Goal: Obtain resource: Obtain resource

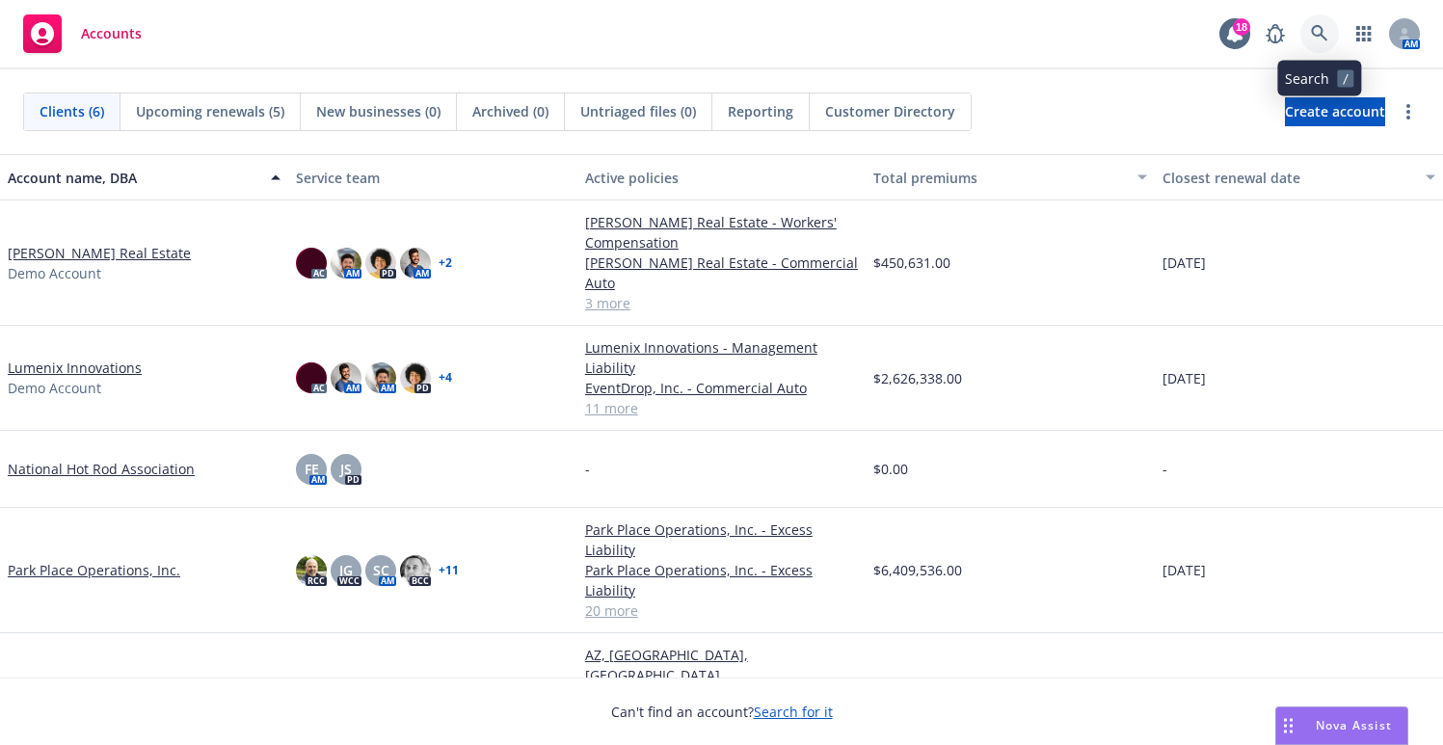
click at [1325, 23] on link at bounding box center [1319, 33] width 39 height 39
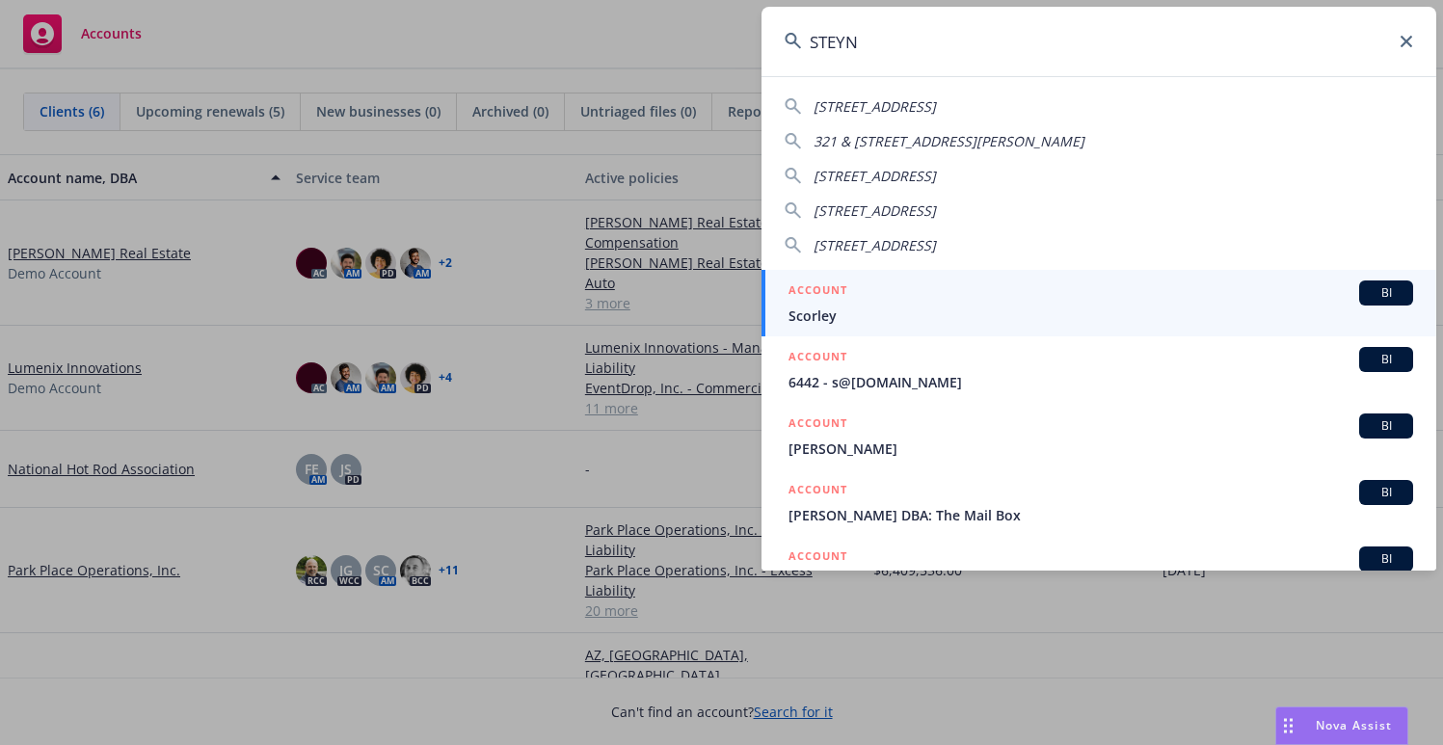
type input "STEYN"
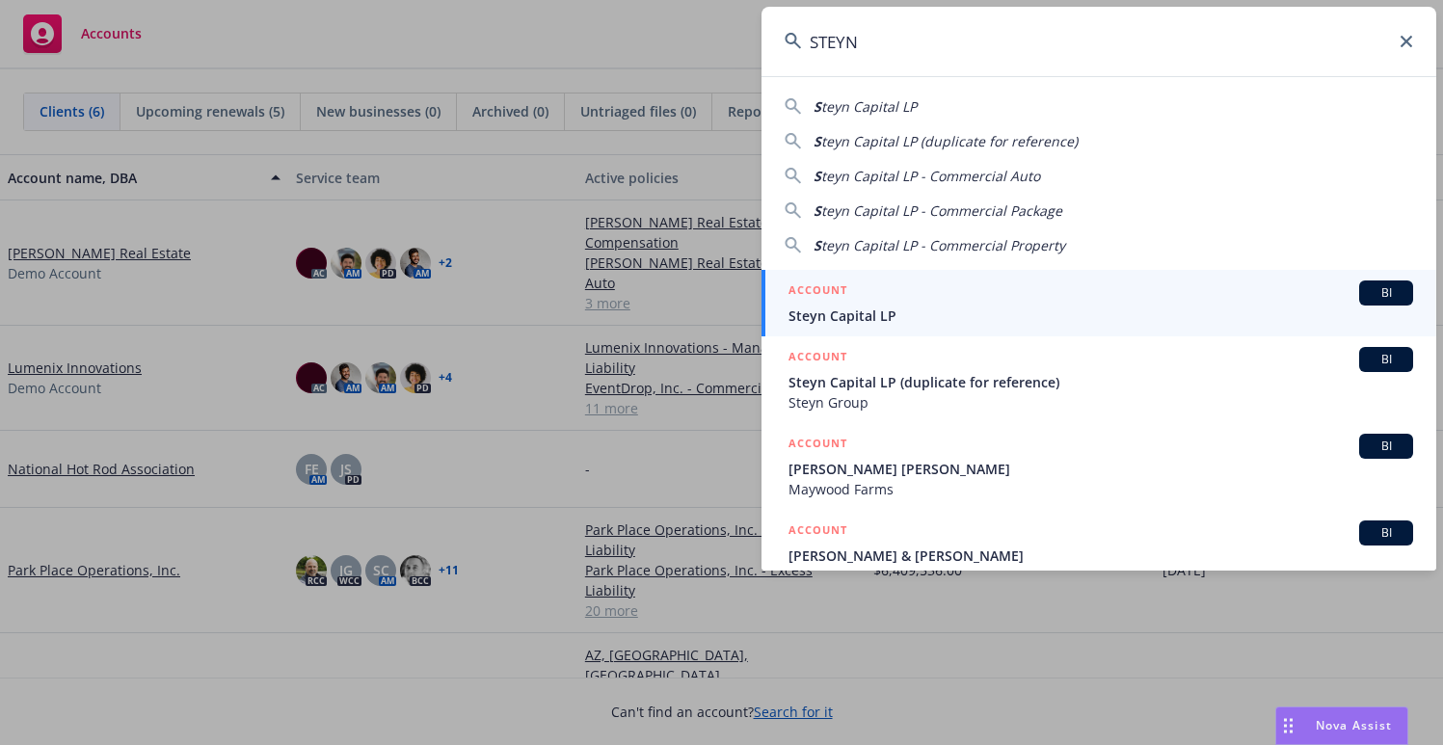
click at [1005, 280] on link "ACCOUNT BI Steyn Capital LP" at bounding box center [1099, 303] width 675 height 67
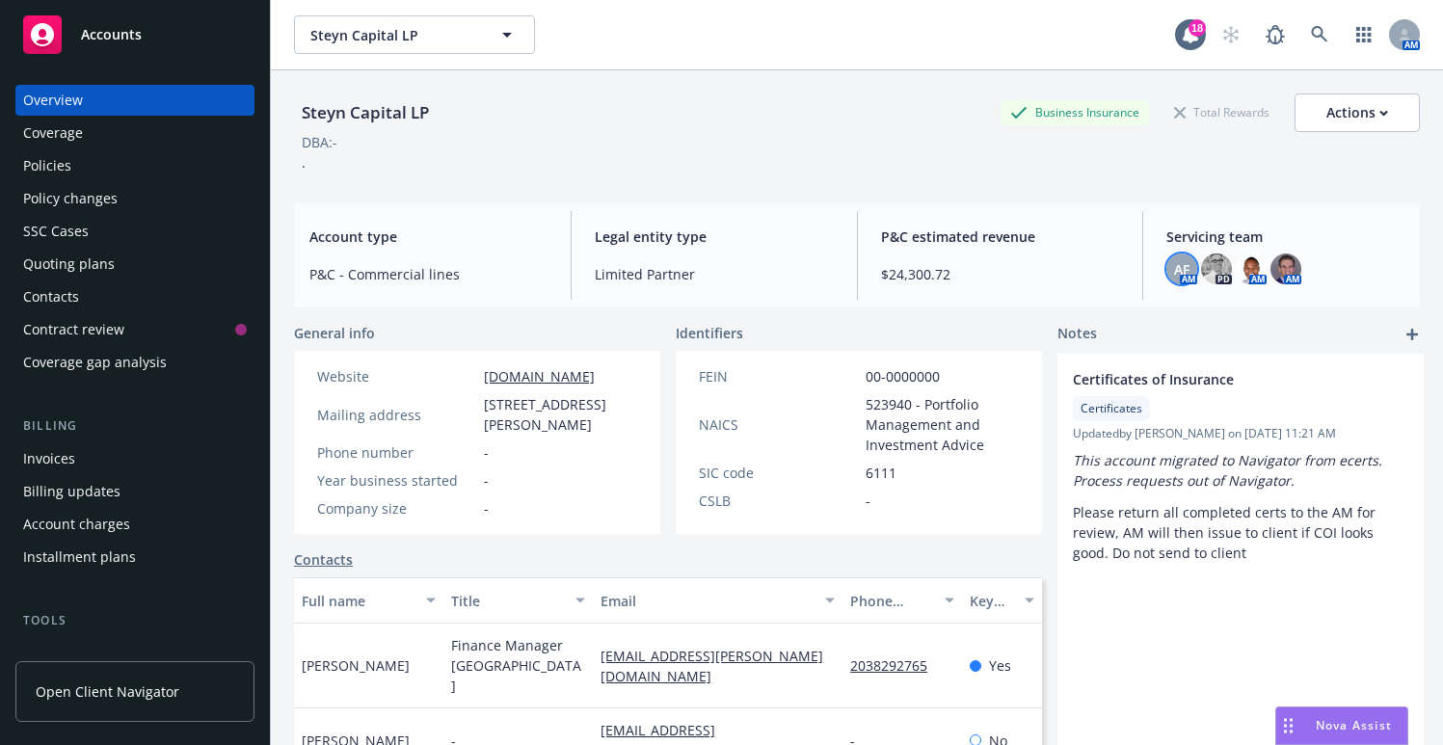
click at [1179, 273] on div "AF" at bounding box center [1181, 269] width 31 height 31
click at [1206, 265] on img at bounding box center [1216, 269] width 31 height 31
click at [1236, 263] on img at bounding box center [1251, 269] width 31 height 31
click at [1274, 265] on img at bounding box center [1286, 269] width 31 height 31
click at [59, 171] on div "Policies" at bounding box center [47, 165] width 48 height 31
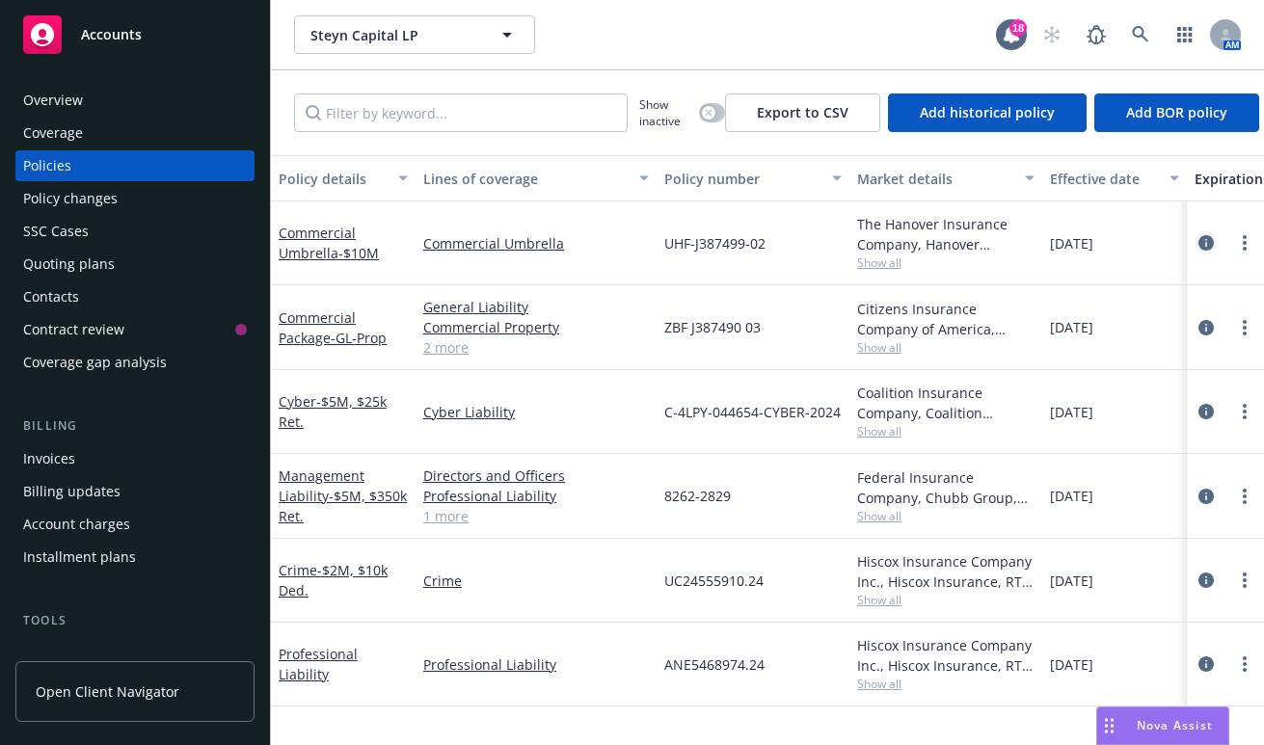
click at [1205, 249] on icon "circleInformation" at bounding box center [1205, 242] width 15 height 15
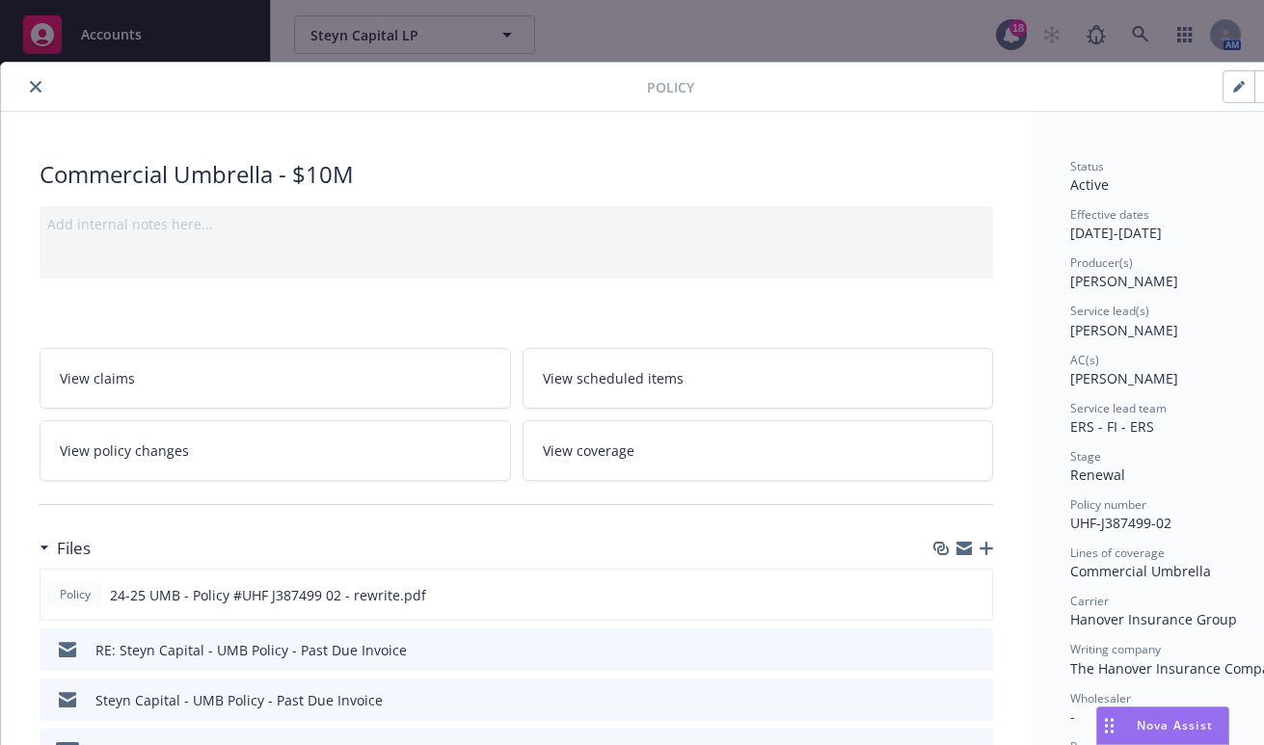
click at [32, 86] on icon "close" at bounding box center [36, 87] width 12 height 12
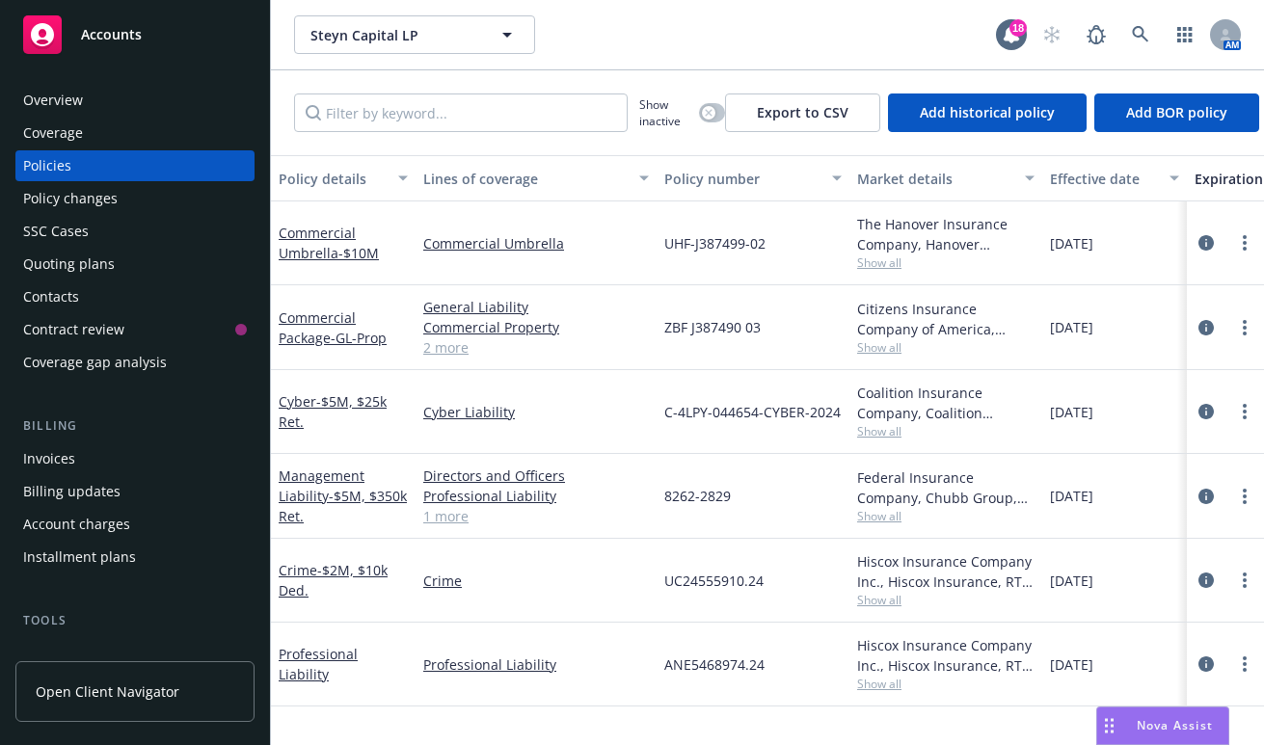
click at [442, 354] on link "2 more" at bounding box center [536, 347] width 226 height 20
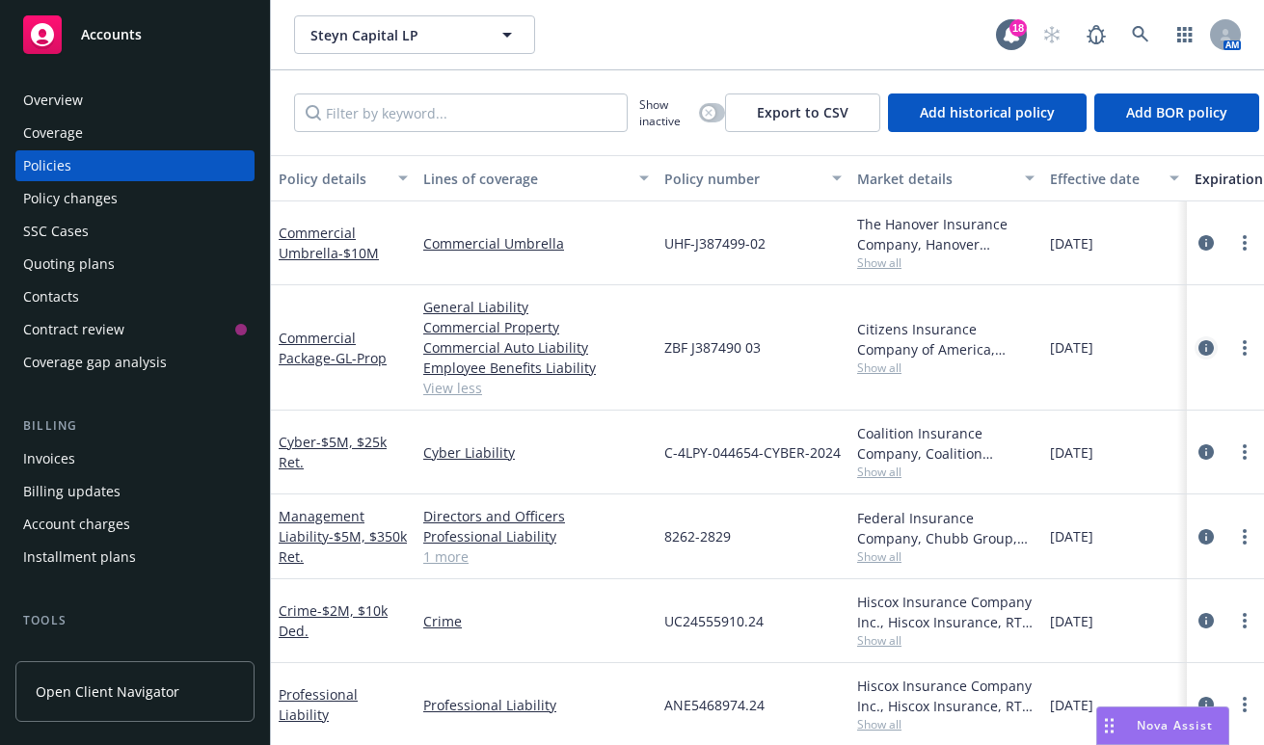
click at [1194, 349] on link "circleInformation" at bounding box center [1205, 347] width 23 height 23
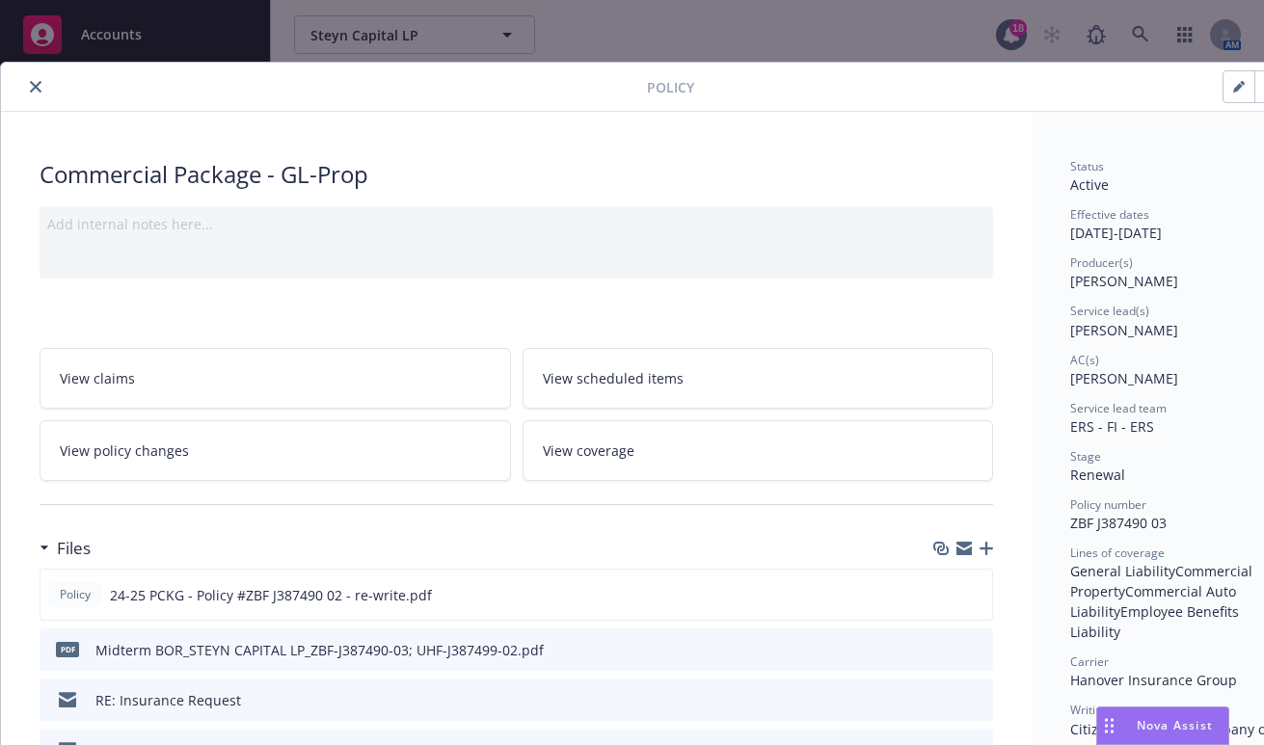
click at [31, 82] on icon "close" at bounding box center [36, 87] width 12 height 12
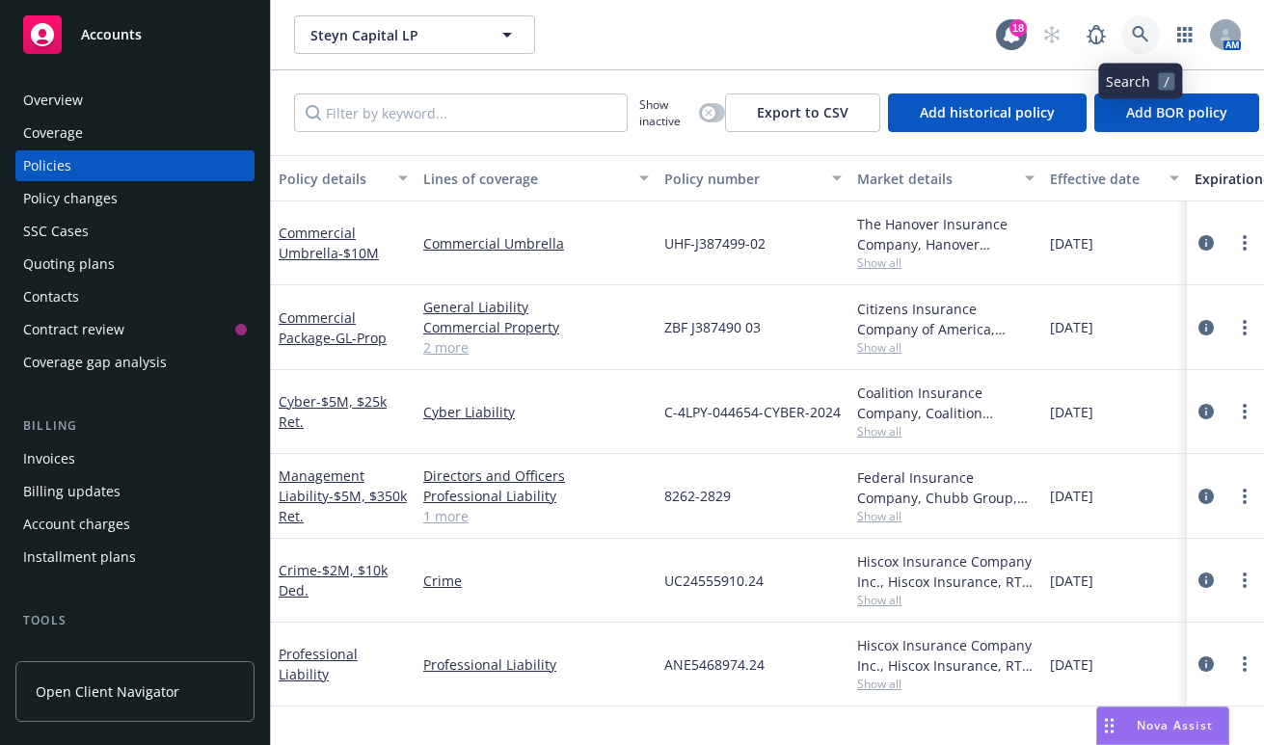
click at [1141, 40] on icon at bounding box center [1140, 34] width 17 height 17
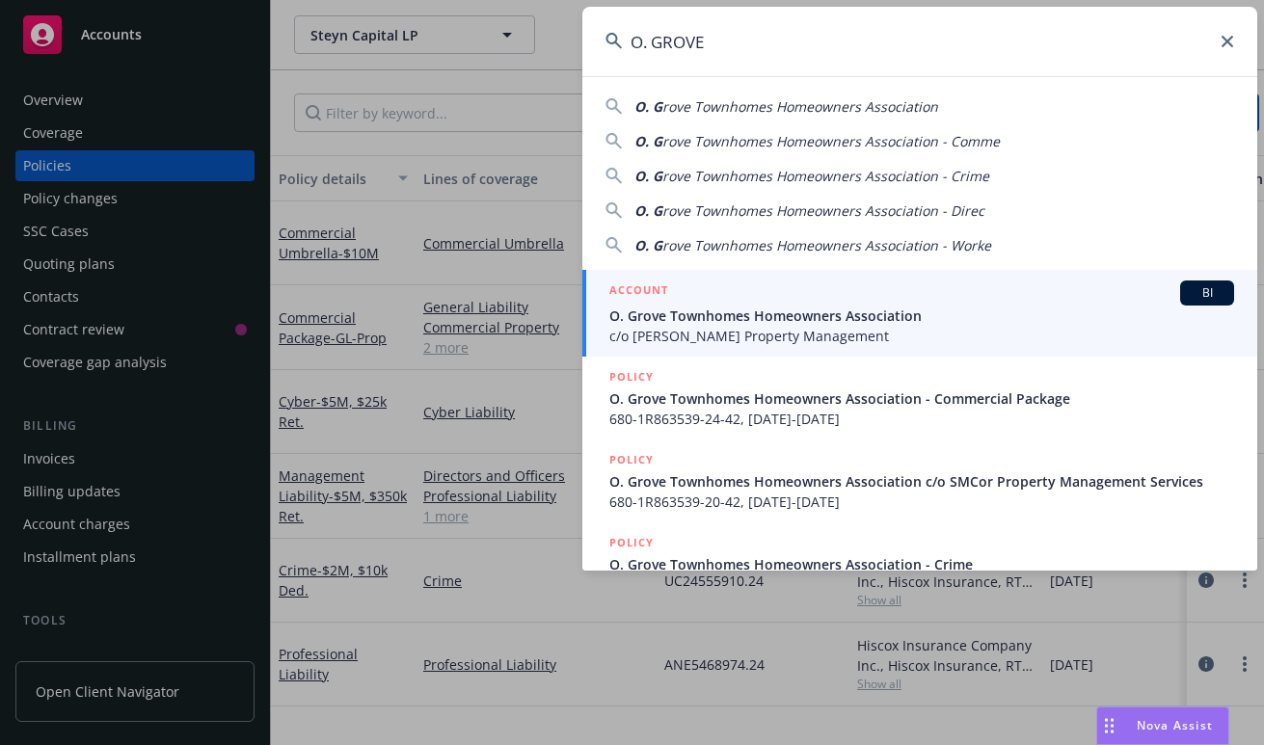
type input "O. GROVE"
click at [861, 324] on span "O. Grove Townhomes Homeowners Association" at bounding box center [921, 316] width 625 height 20
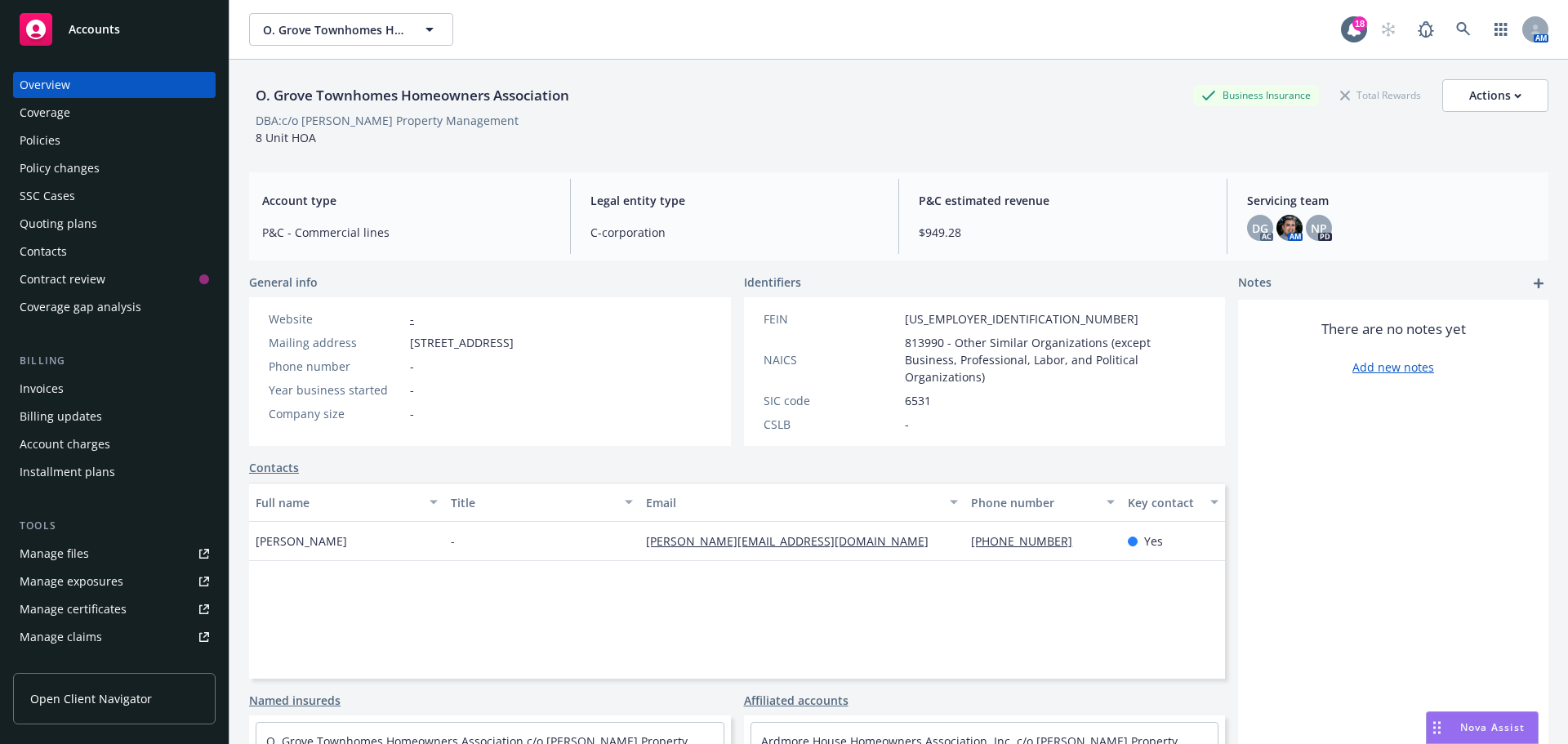
click at [994, 130] on div "O. Grove Townhomes Homeowners Association Business Insurance Total Rewards Acti…" at bounding box center [899, 113] width 1299 height 67
click at [93, 542] on link "Manage files" at bounding box center [114, 553] width 202 height 26
click at [1222, 630] on div "There are no notes yet Add new notes" at bounding box center [1393, 578] width 310 height 556
click at [1222, 630] on div "Nova Assist" at bounding box center [1492, 727] width 91 height 14
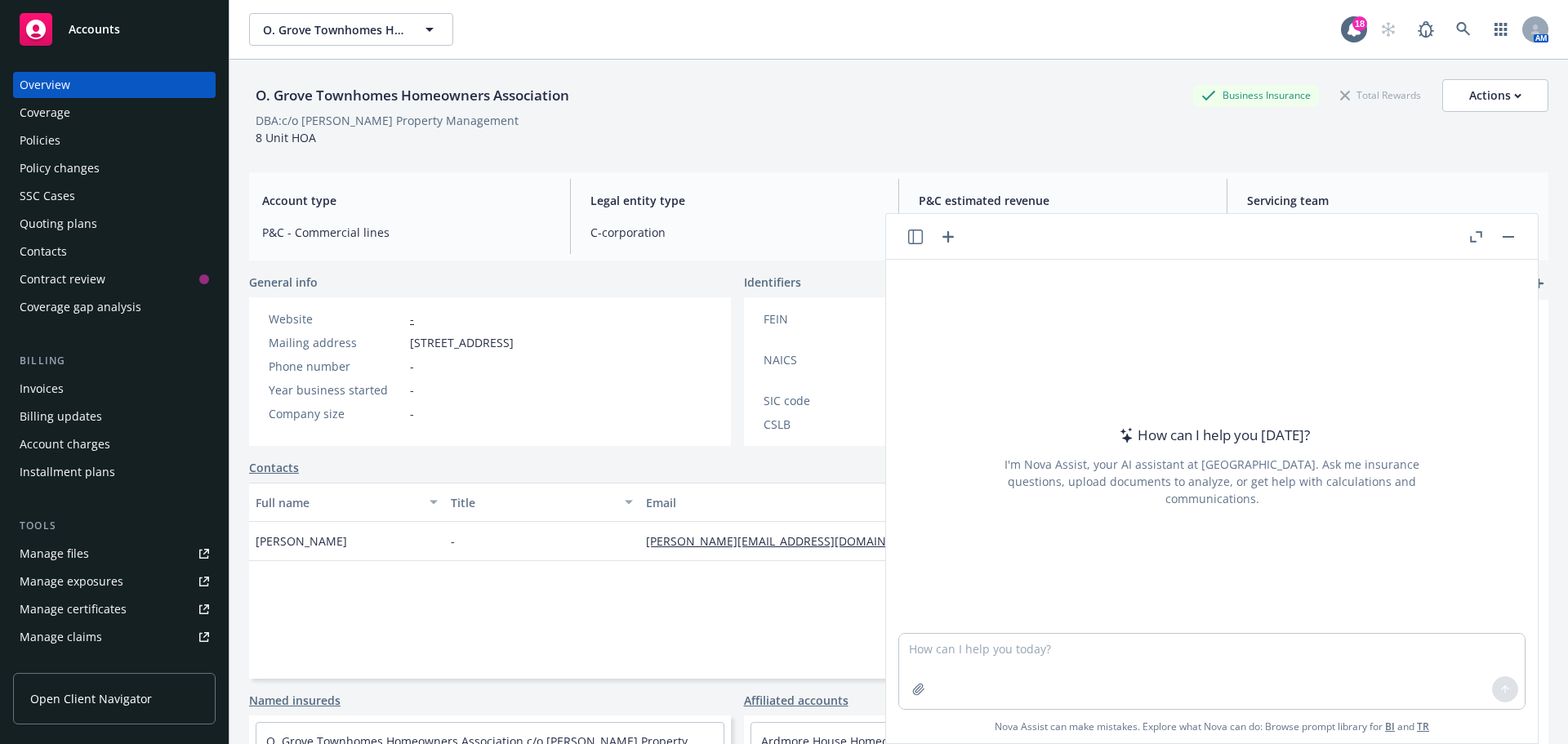
click at [914, 245] on button "button" at bounding box center [915, 236] width 19 height 19
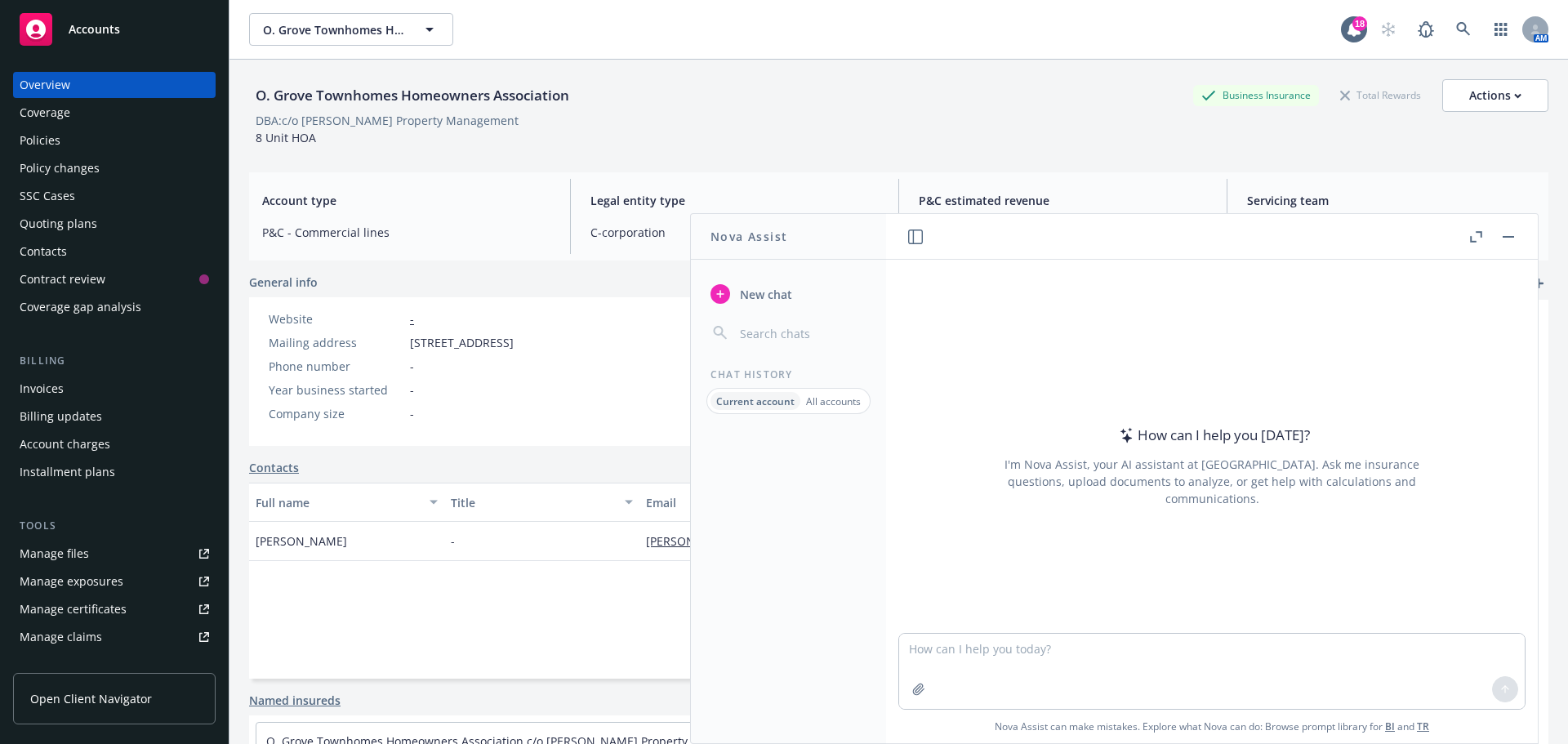
click at [806, 337] on input "button" at bounding box center [801, 333] width 130 height 23
click at [762, 402] on p "Current account" at bounding box center [755, 402] width 79 height 14
click at [822, 412] on div "Current account All accounts" at bounding box center [789, 401] width 164 height 26
click at [832, 397] on p "All accounts" at bounding box center [833, 402] width 55 height 14
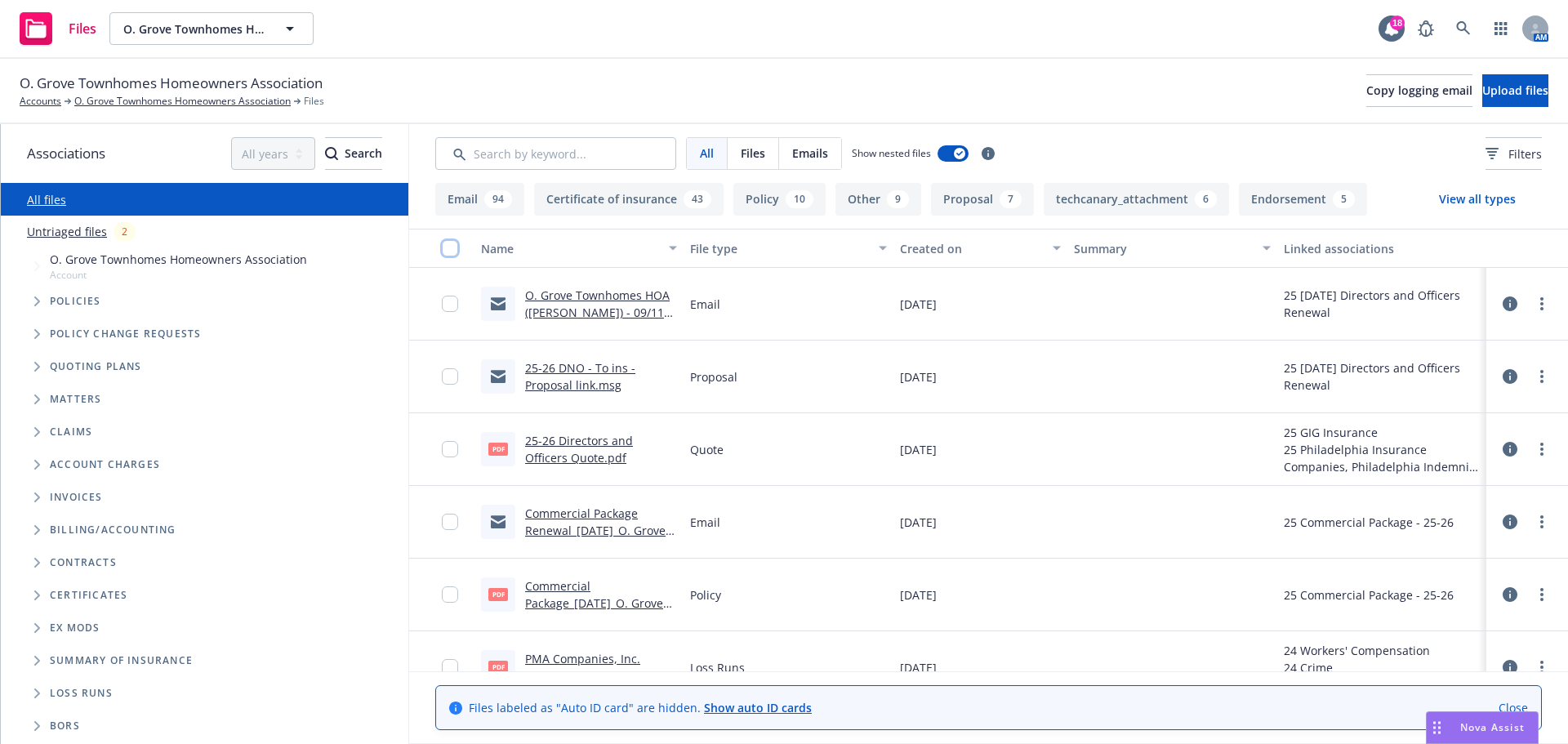
click at [449, 247] on input "checkbox" at bounding box center [450, 247] width 16 height 16
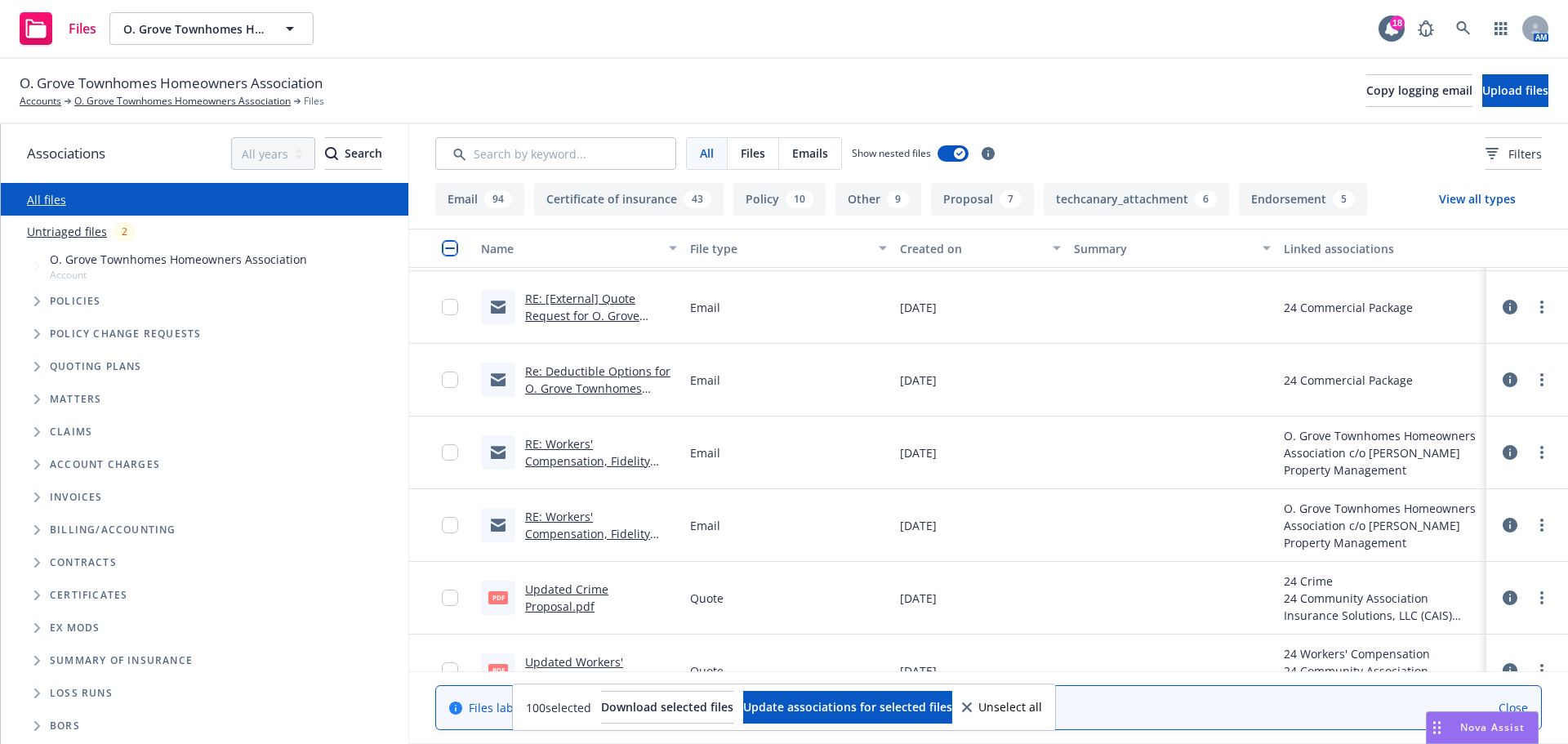
scroll to position [6862, 0]
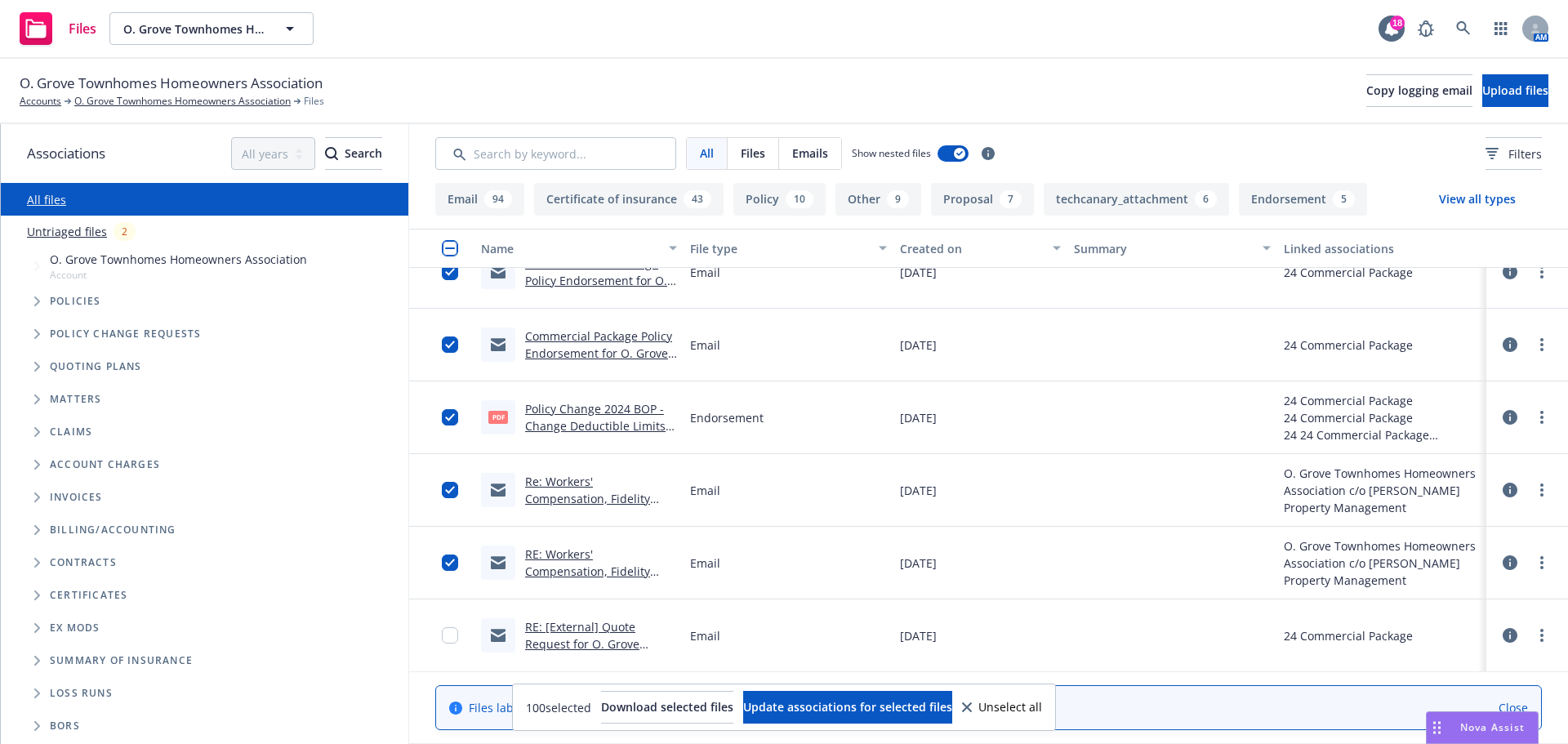
click at [451, 249] on input "checkbox" at bounding box center [450, 247] width 16 height 16
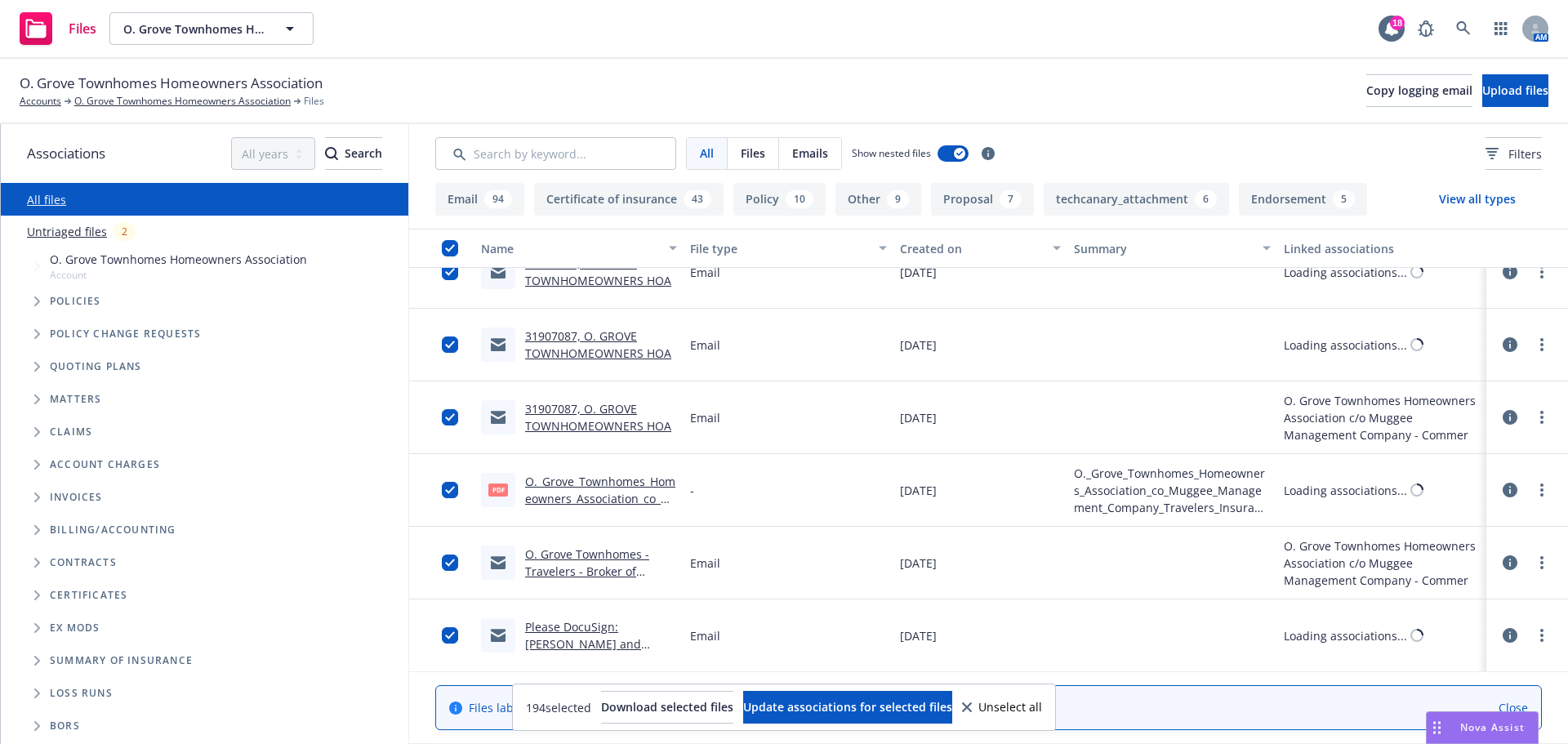
scroll to position [13548, 0]
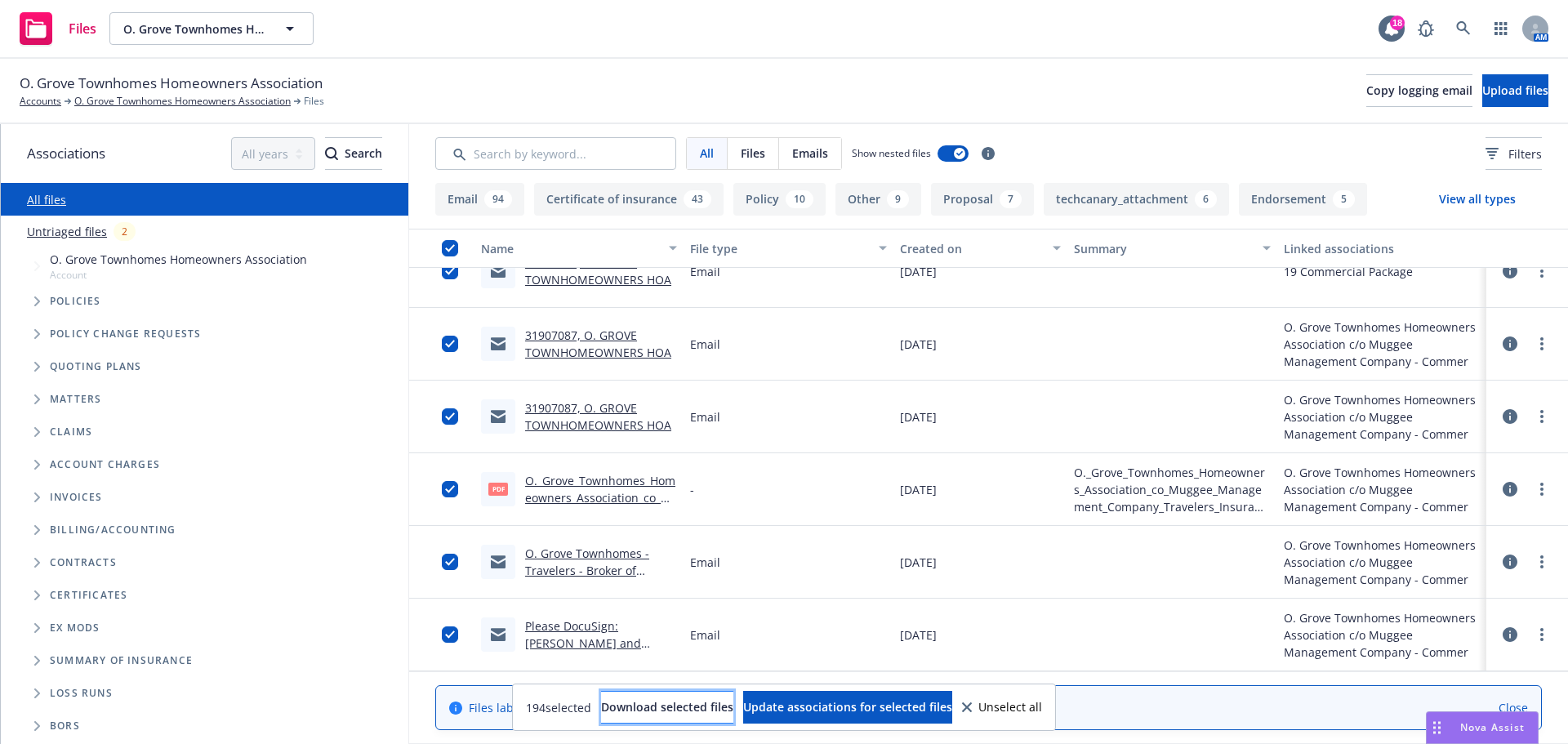
click at [666, 716] on button "Download selected files" at bounding box center [668, 708] width 132 height 33
click at [722, 87] on div "O. Grove Townhomes Homeowners Association Accounts O. Grove Townhomes Homeowner…" at bounding box center [784, 91] width 1529 height 36
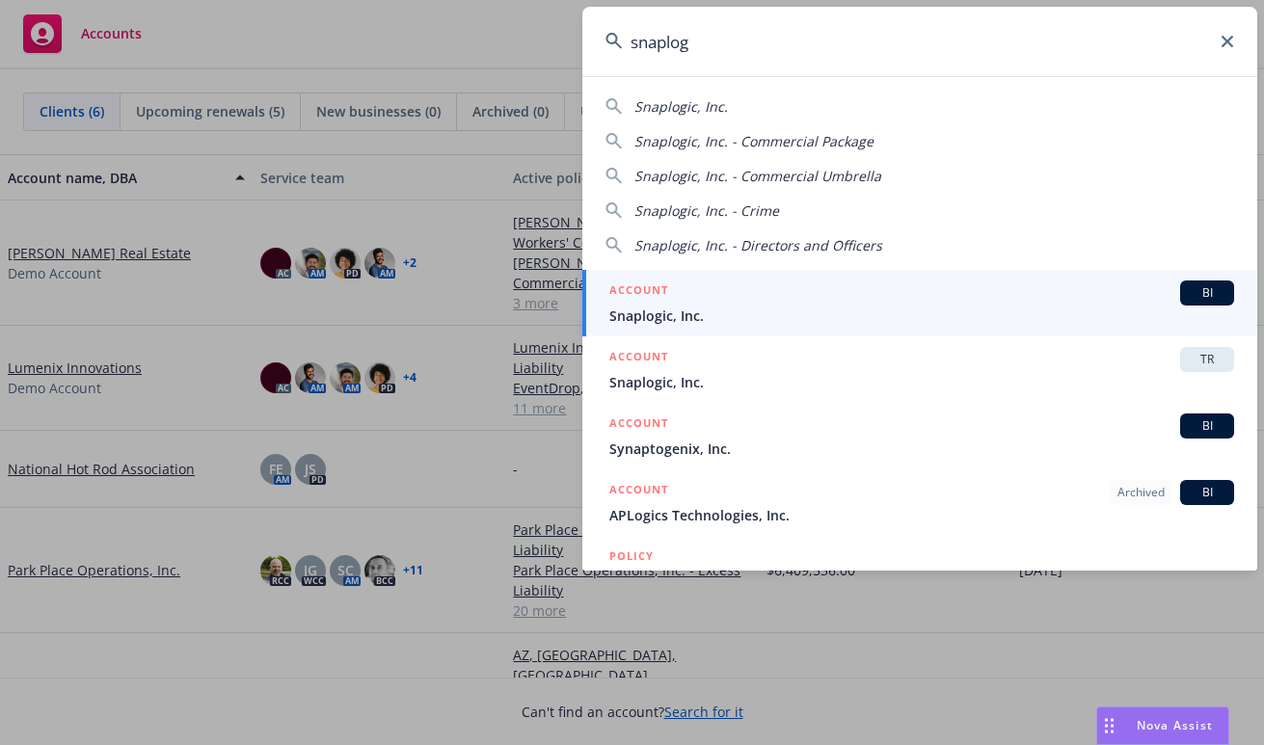
click at [962, 299] on div "ACCOUNT BI" at bounding box center [921, 293] width 625 height 25
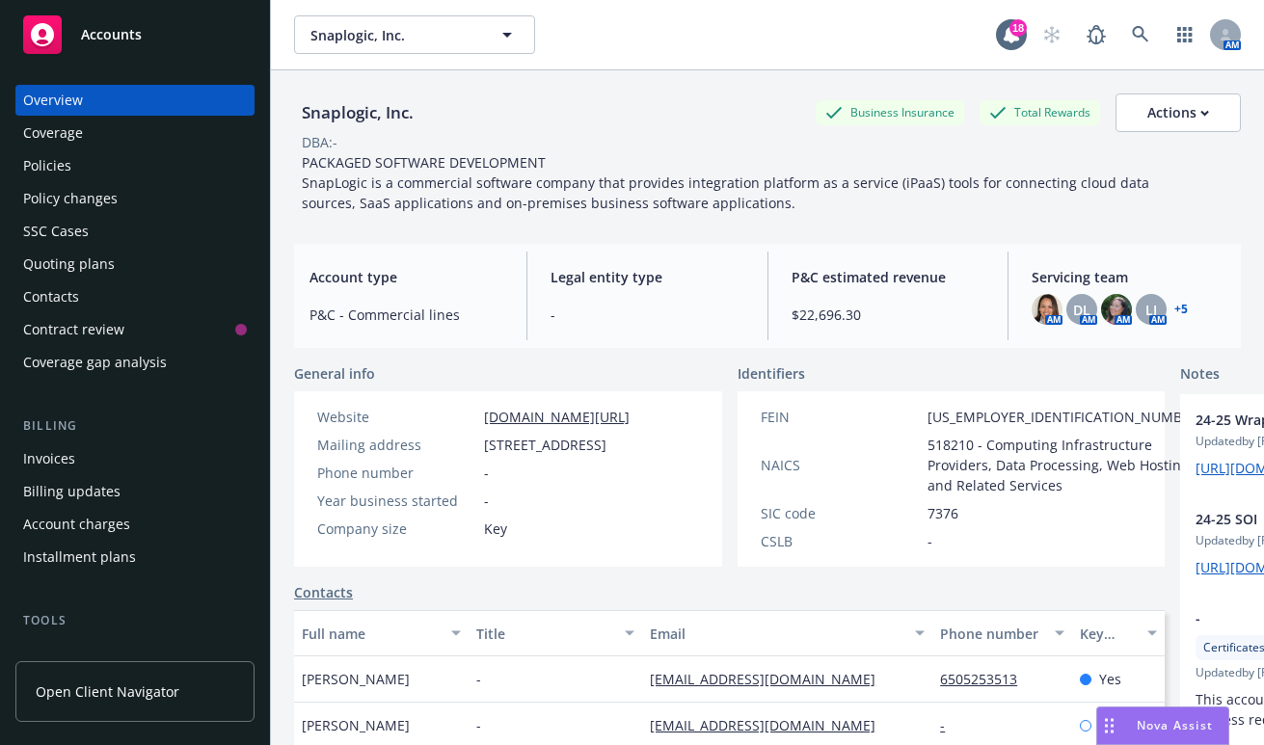
click at [94, 162] on div "Policies" at bounding box center [135, 165] width 224 height 31
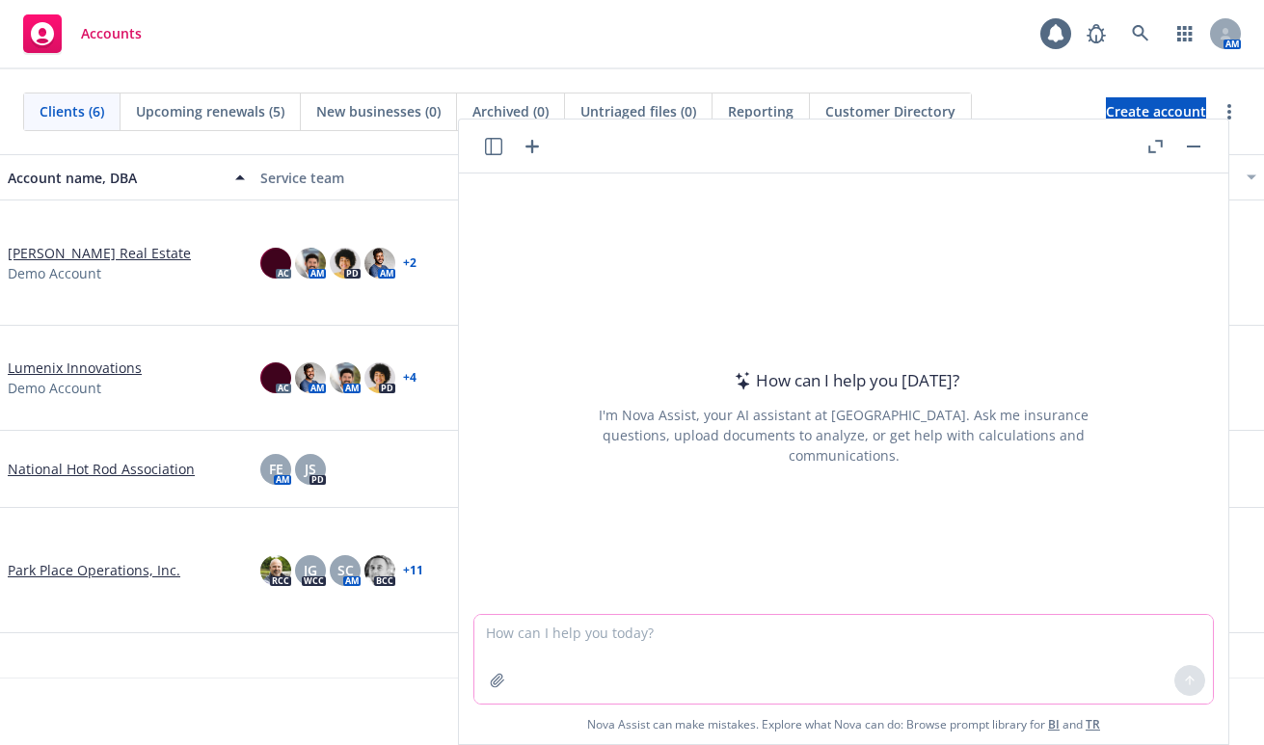
click at [1058, 647] on textarea at bounding box center [843, 659] width 738 height 89
paste textarea "Hey Frannie—hope you’ve been well. It's been a while. From when we last spoke, …"
type textarea "Respond to this email from a prospect: Hey Frannie—hope you’ve been well. It's …"
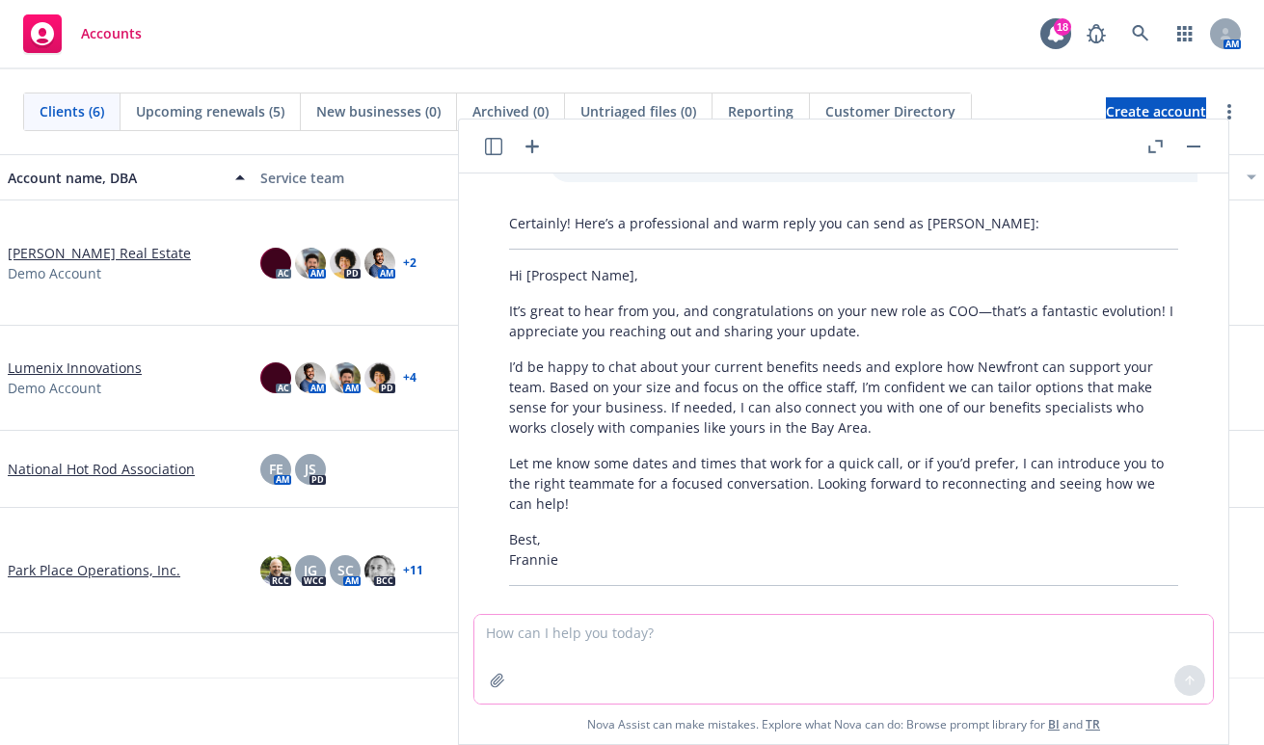
scroll to position [205, 0]
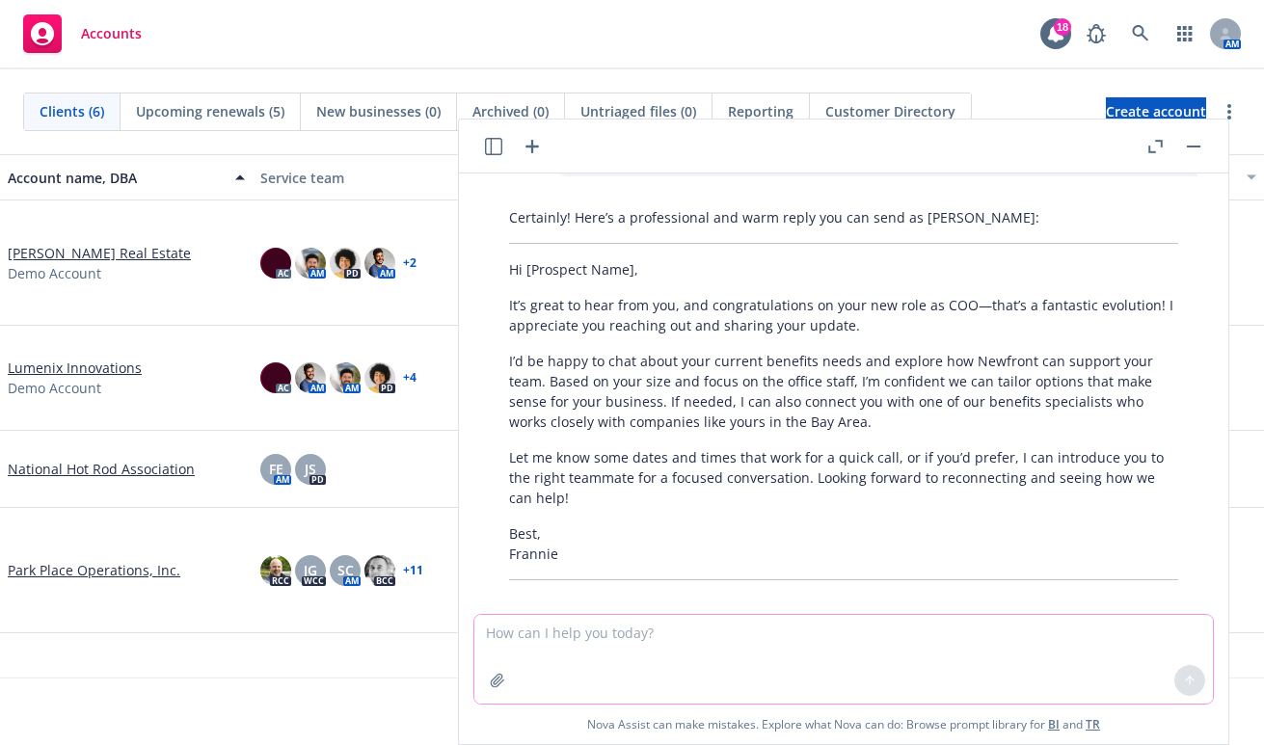
click at [882, 638] on textarea at bounding box center [843, 659] width 738 height 89
type textarea "Revise as I want to introduce my colleague Melissa who is a benefits expert. (I…"
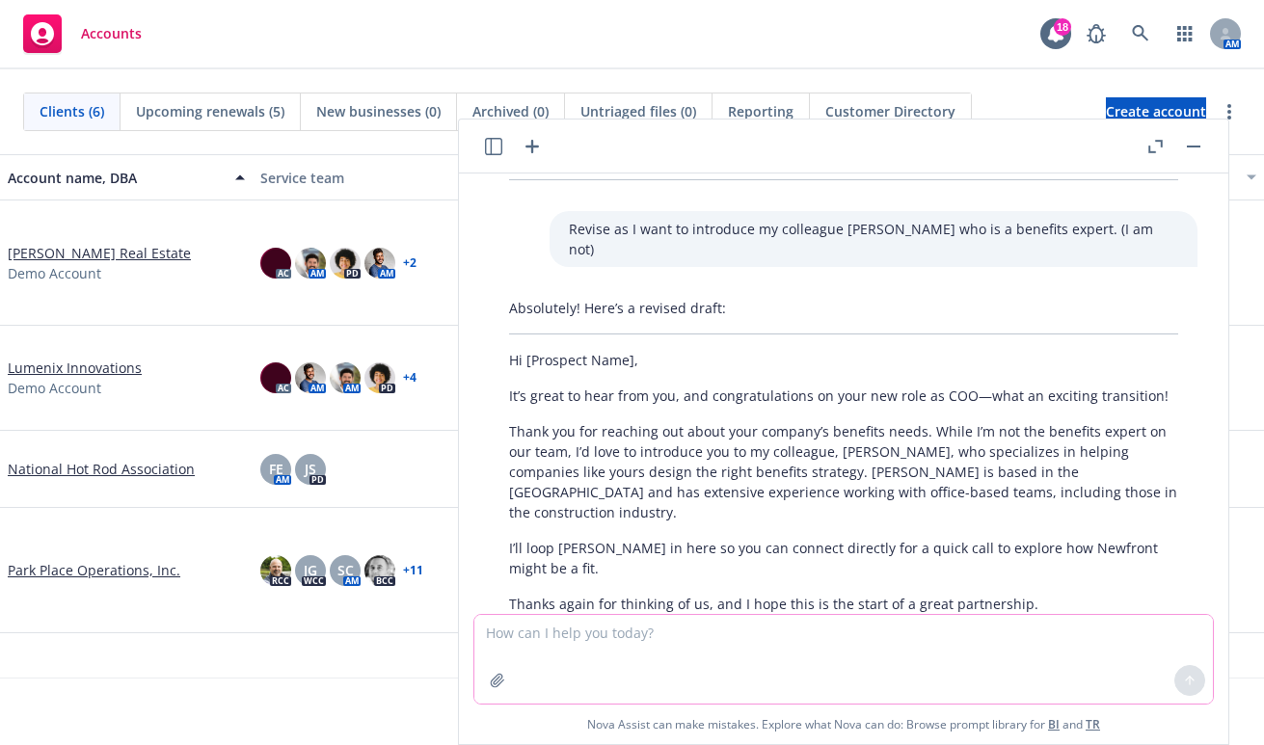
scroll to position [671, 0]
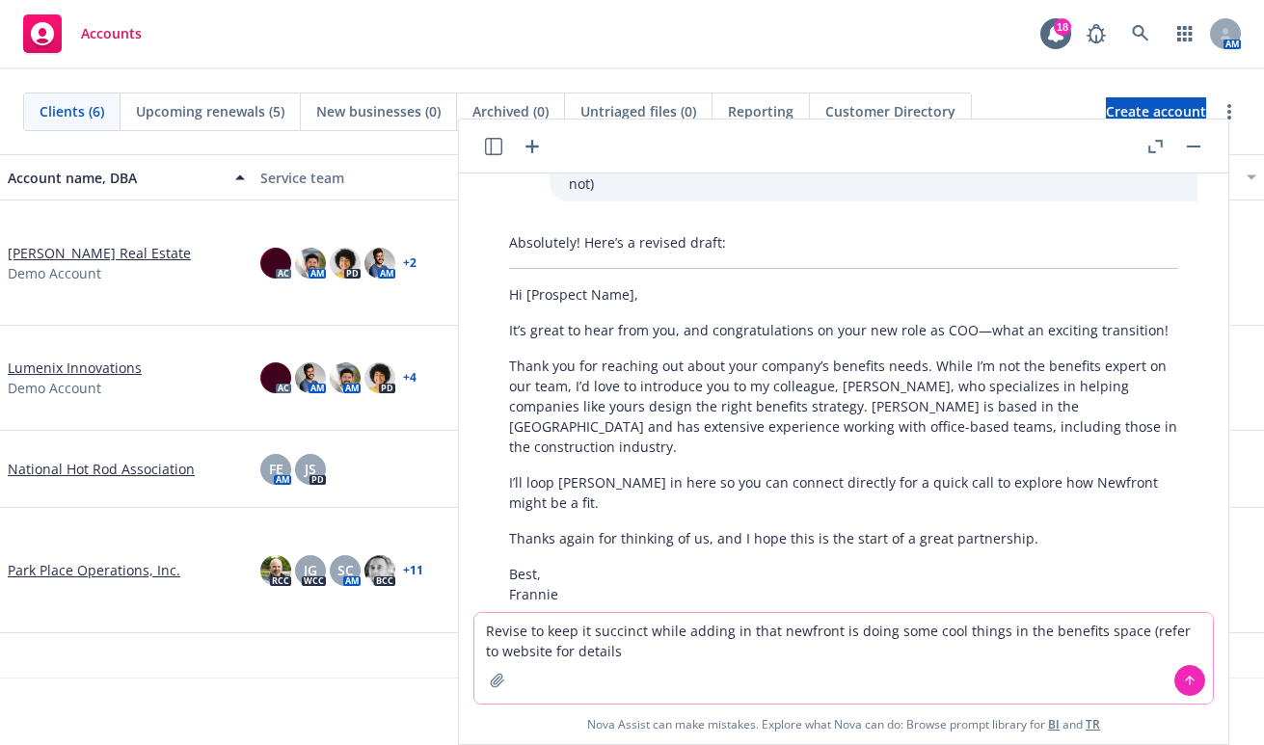
type textarea "Revise to keep it succinct while adding in that newfront is doing some cool thi…"
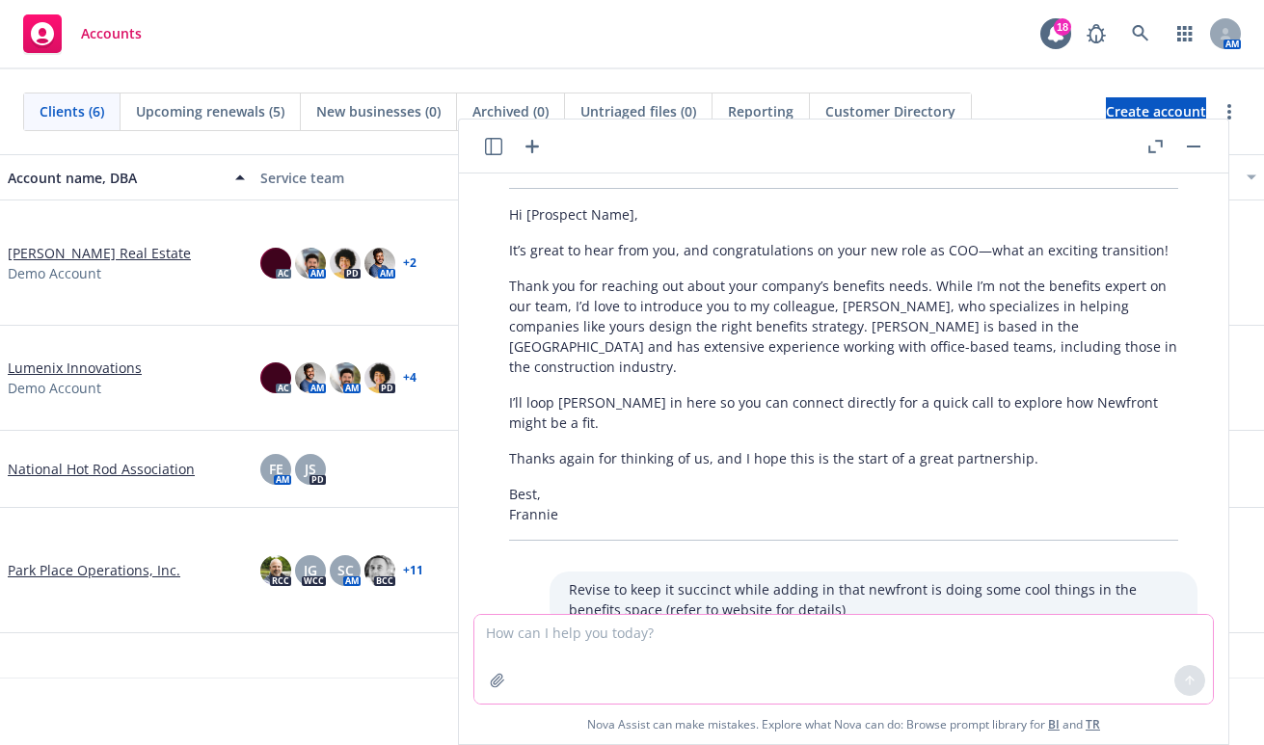
scroll to position [1137, 0]
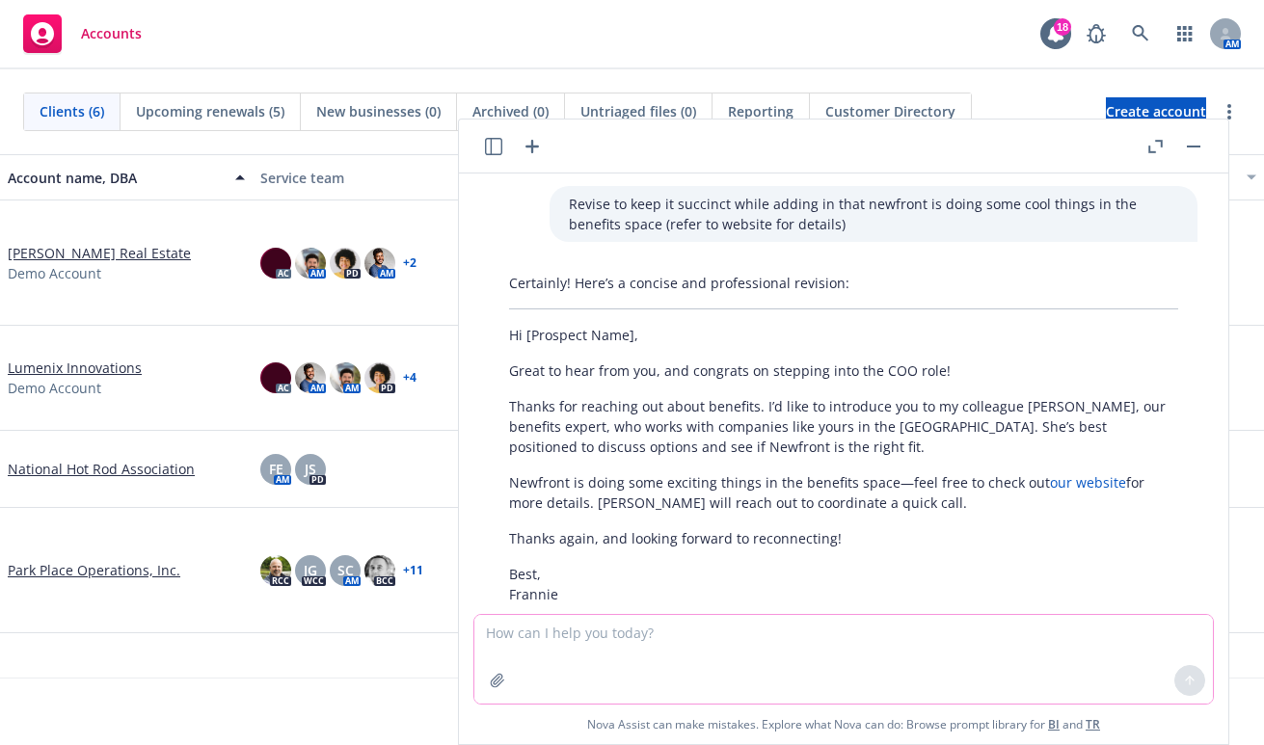
click at [687, 616] on textarea at bounding box center [843, 659] width 738 height 89
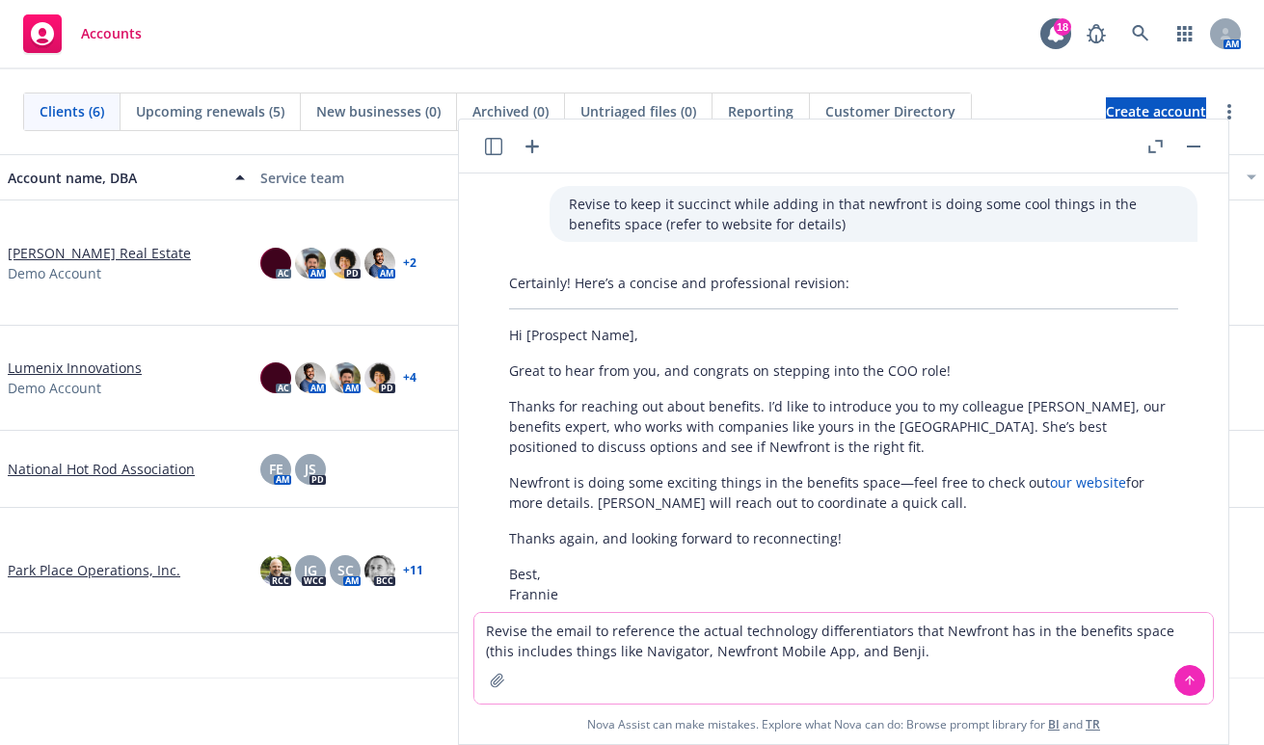
type textarea "Revise the email to reference the actual technology differentiators that Newfro…"
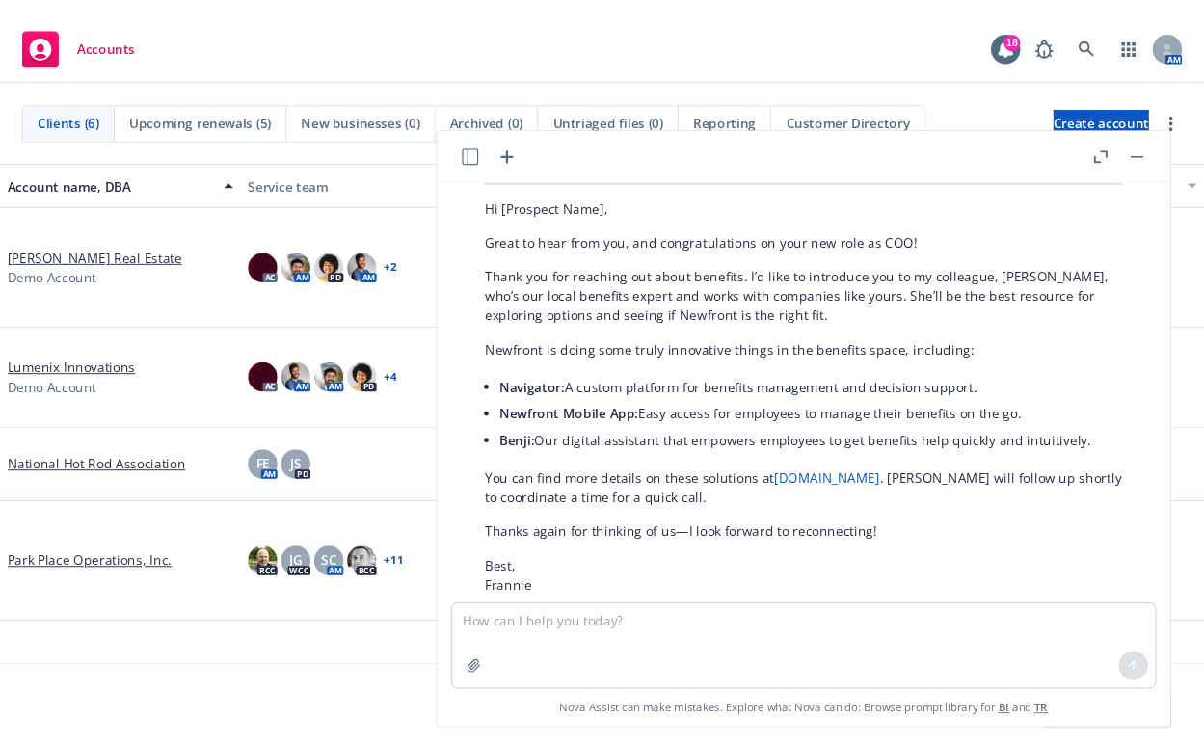
scroll to position [1737, 0]
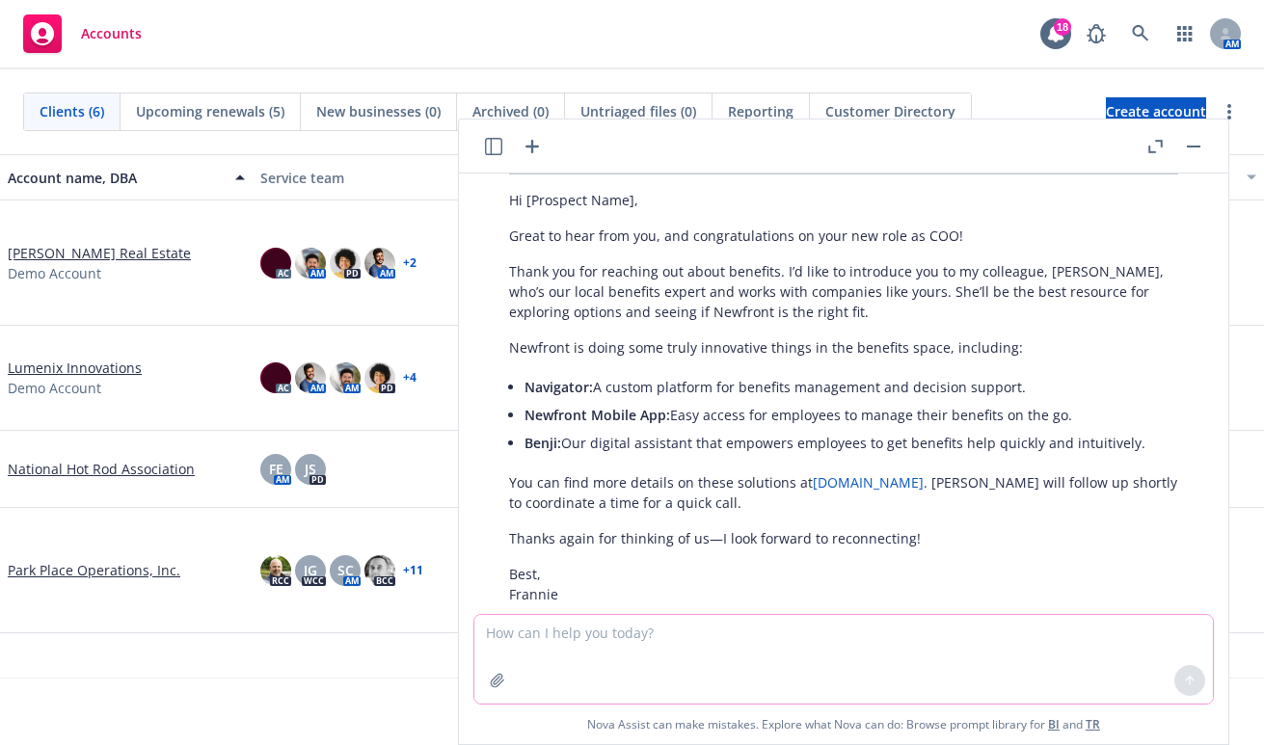
click at [812, 641] on textarea at bounding box center [843, 659] width 738 height 89
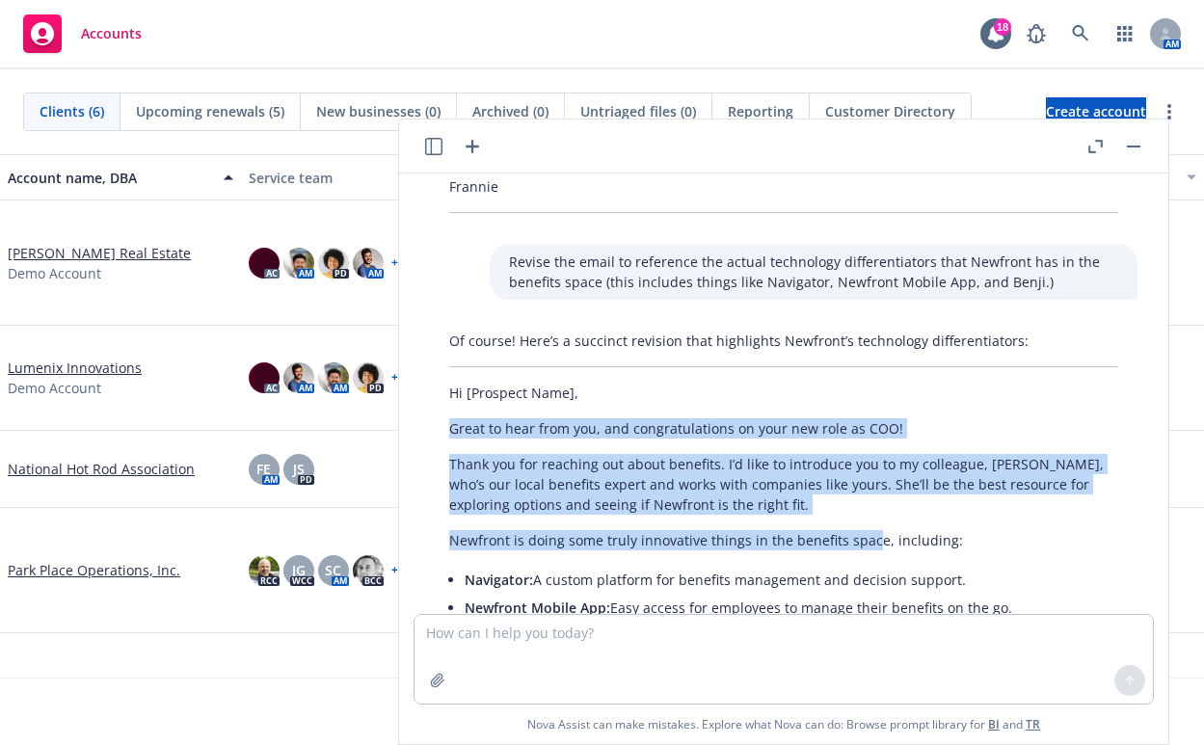
scroll to position [1641, 0]
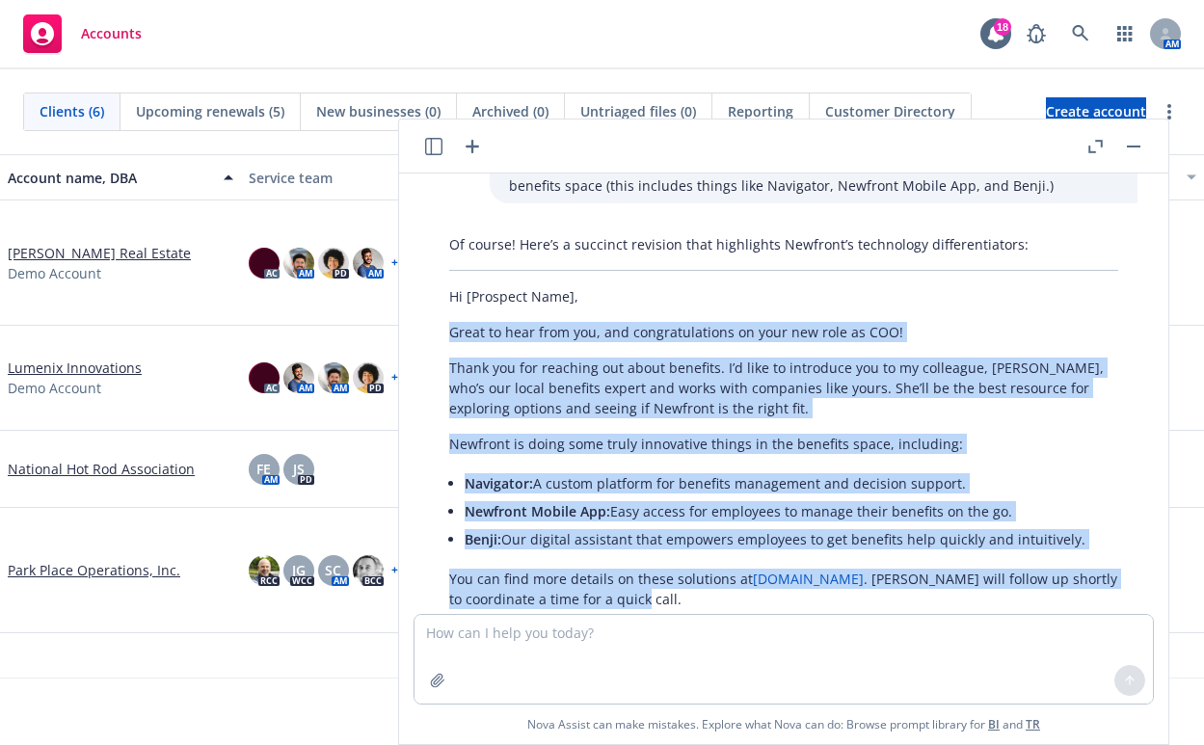
drag, startPoint x: 447, startPoint y: 369, endPoint x: 912, endPoint y: 535, distance: 493.4
click at [912, 535] on div "Of course! Here’s a succinct revision that highlights Newfront’s technology dif…" at bounding box center [784, 476] width 708 height 498
copy div "Great to hear from you, and congratulations on your new role as COO! Thank you …"
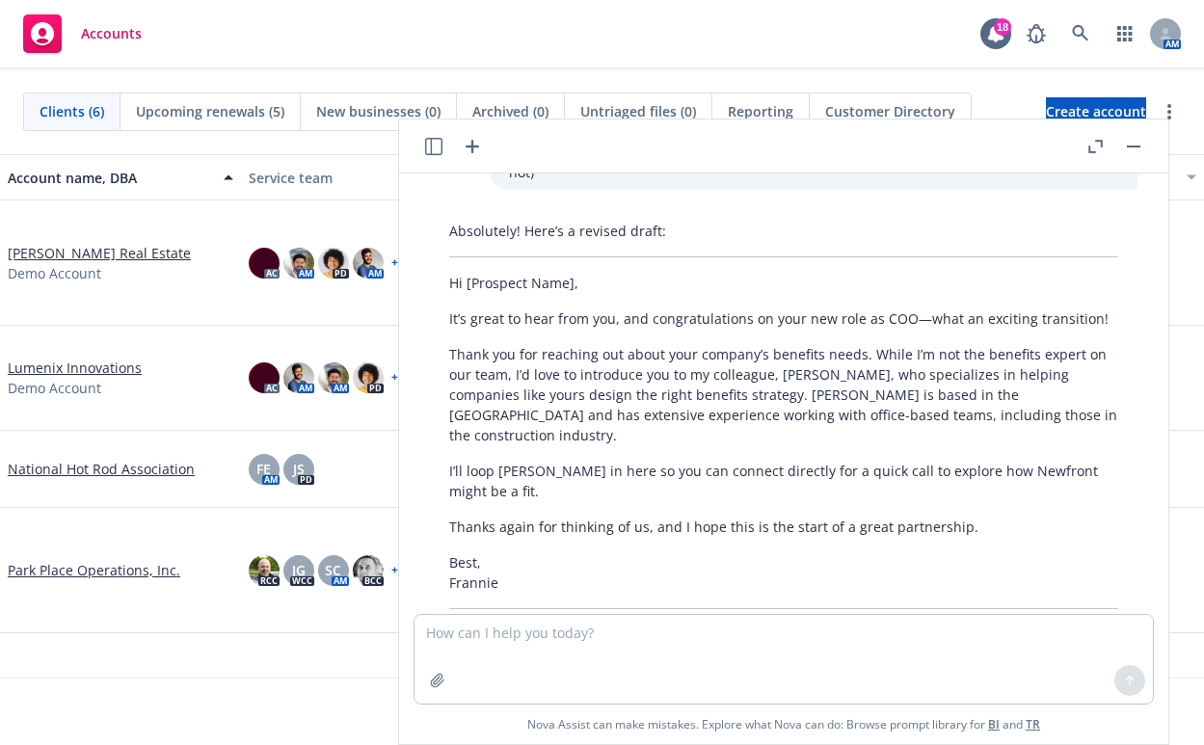
scroll to position [677, 0]
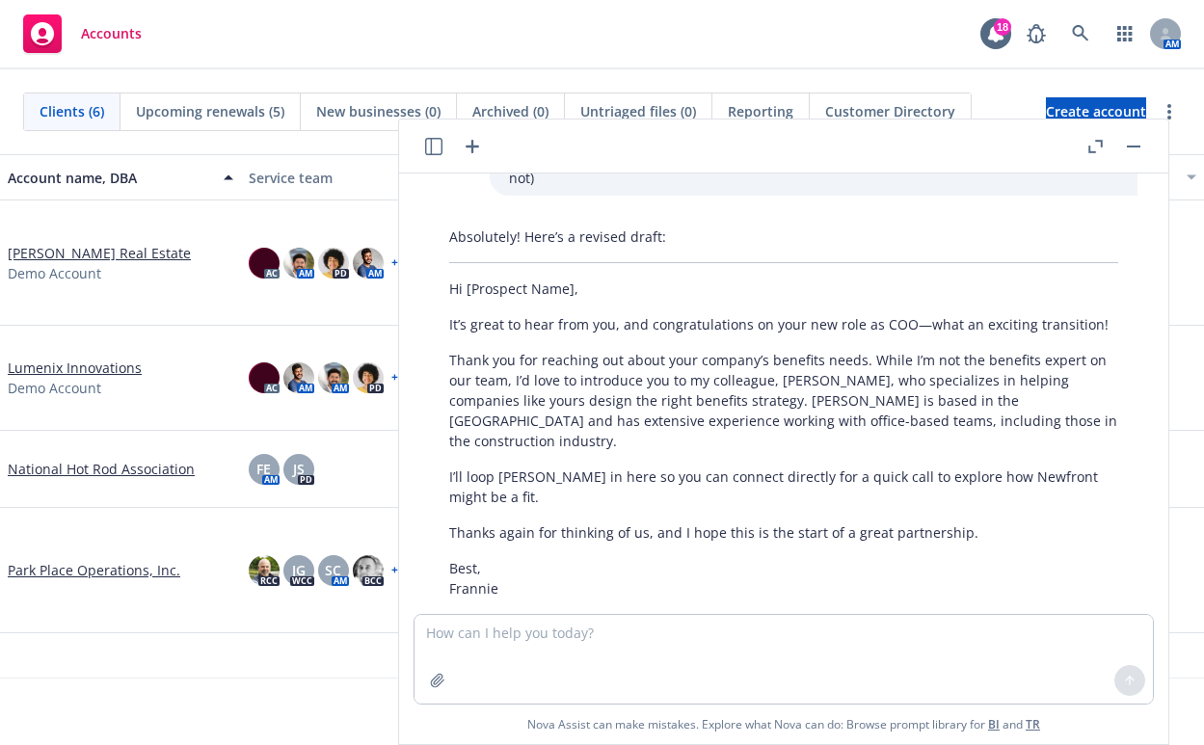
click at [853, 364] on p "Thank you for reaching out about your company’s benefits needs. While I’m not t…" at bounding box center [783, 400] width 669 height 101
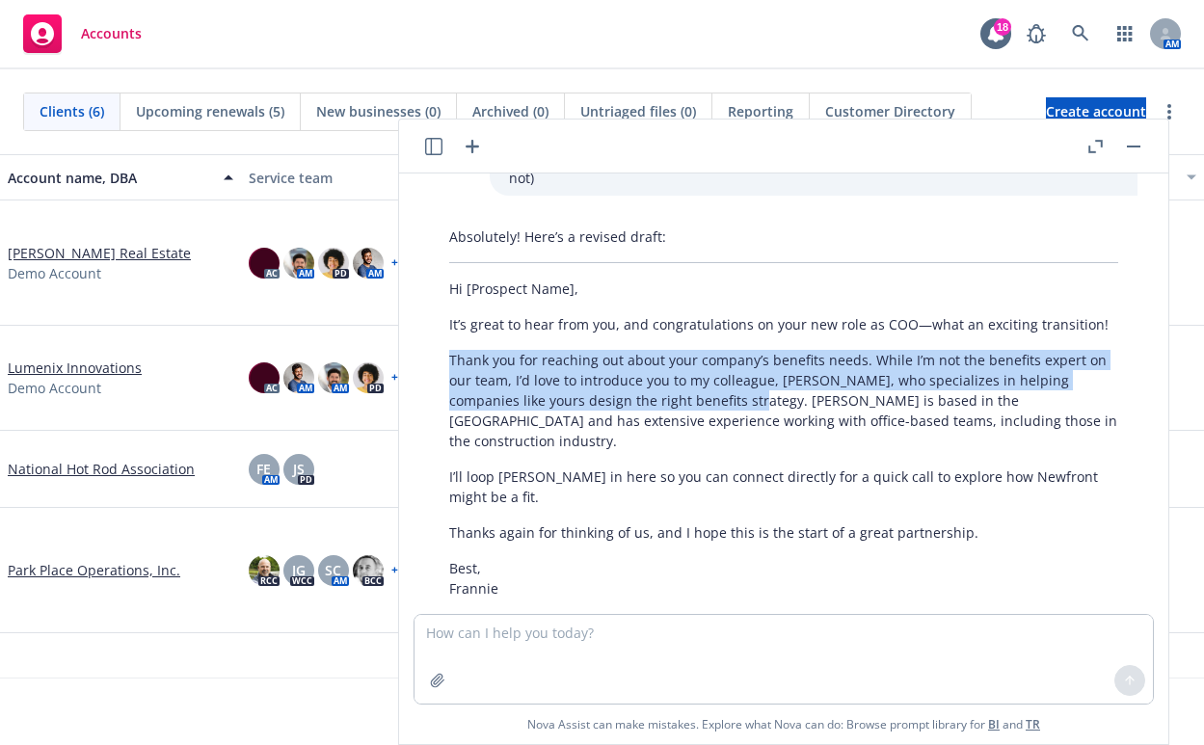
drag, startPoint x: 698, startPoint y: 358, endPoint x: 443, endPoint y: 315, distance: 258.0
click at [443, 315] on div "Absolutely! Here’s a revised draft: Hi [Prospect Name], It’s great to hear from…" at bounding box center [784, 421] width 708 height 404
copy p "Thank you for reaching out about your company’s benefits needs. While I’m not t…"
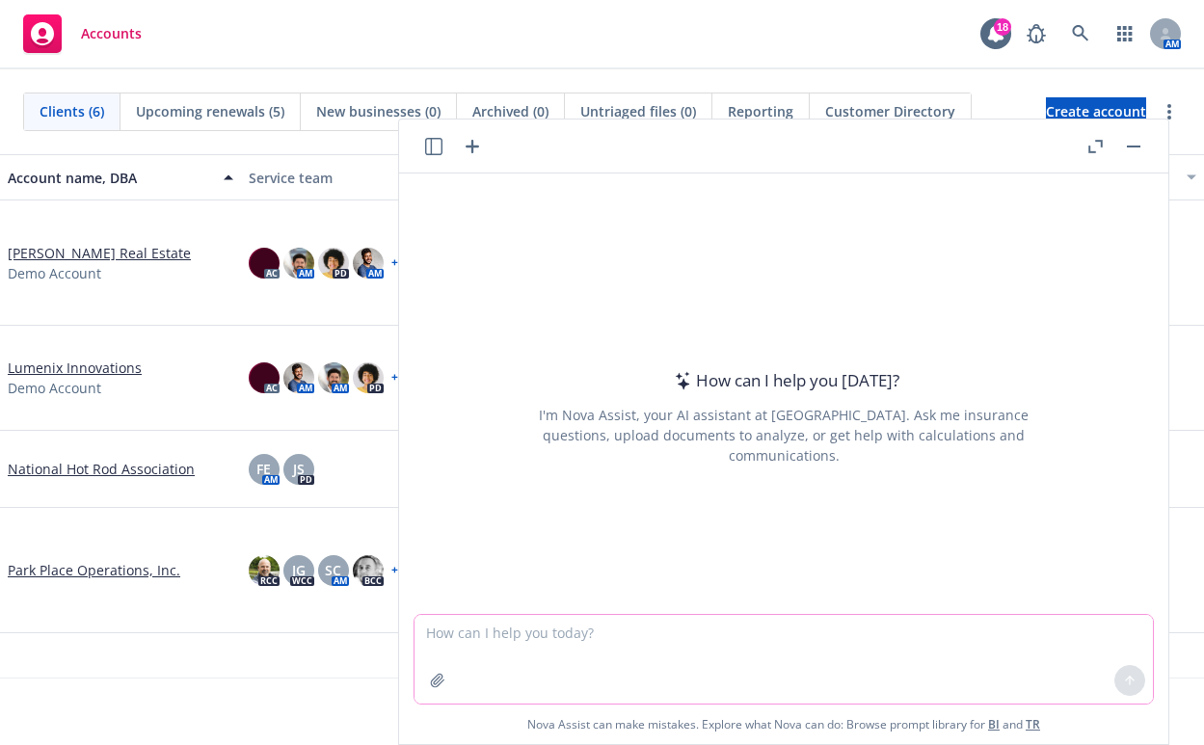
click at [964, 690] on textarea at bounding box center [784, 659] width 738 height 89
type textarea "H"
type textarea "Is 10-15 lives considered small for total rewards?"
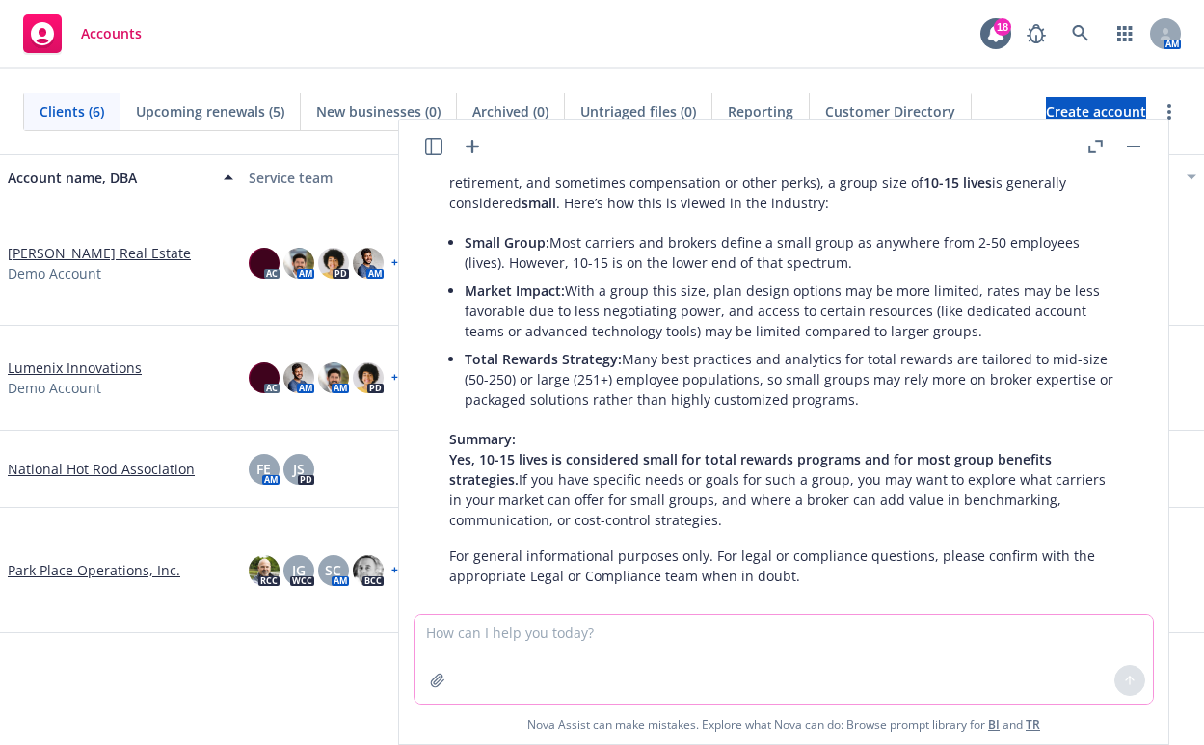
scroll to position [129, 0]
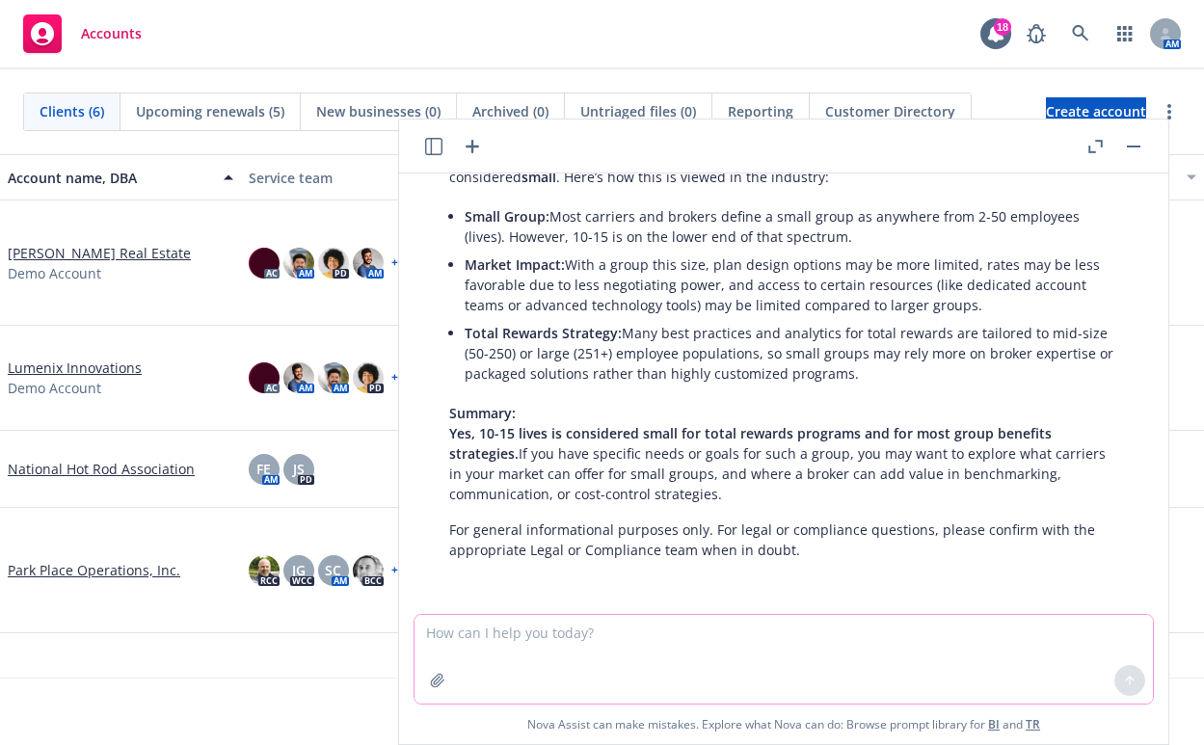
click at [642, 643] on textarea at bounding box center [784, 659] width 738 height 89
type textarea "Does it change if they are union"
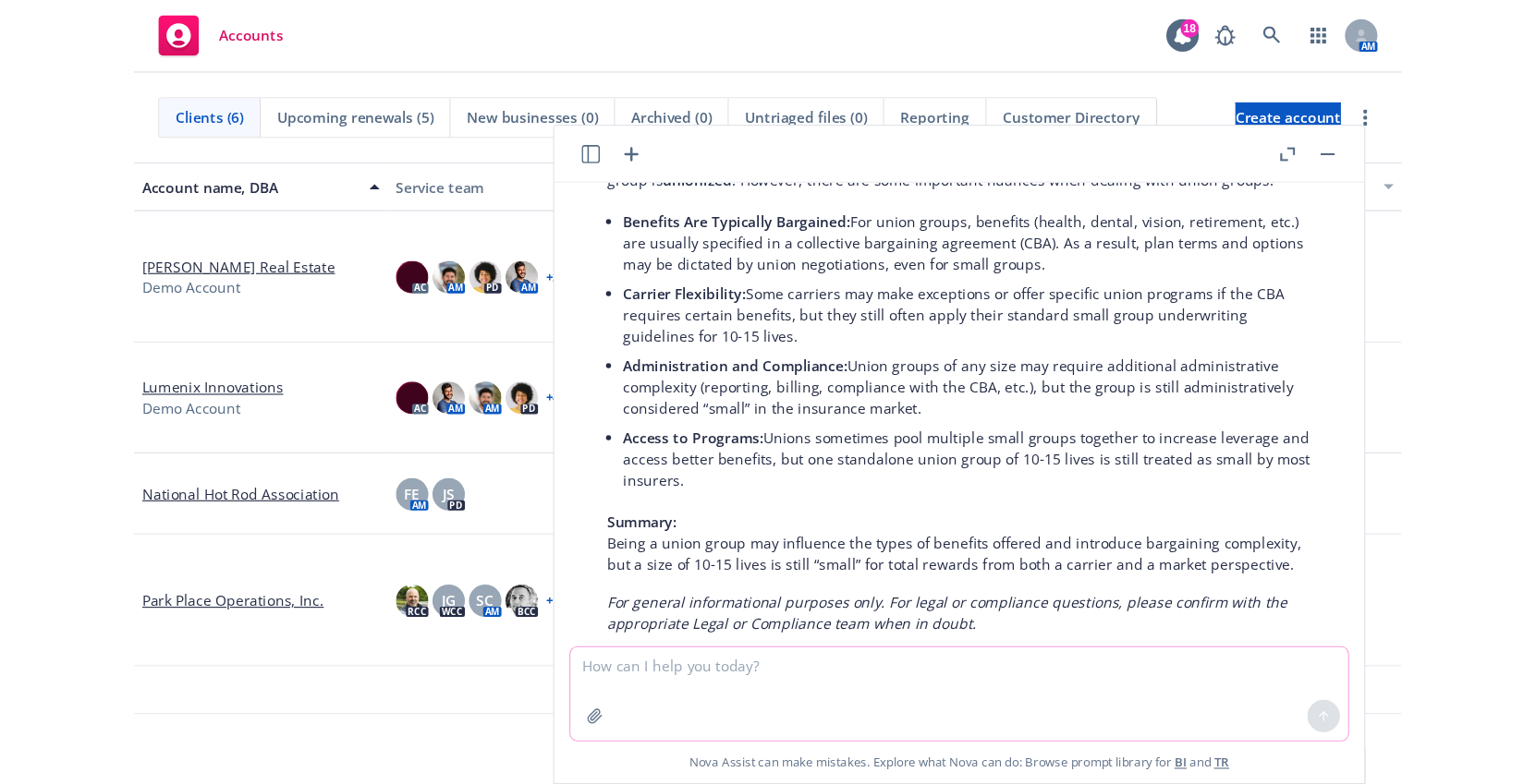
scroll to position [587, 0]
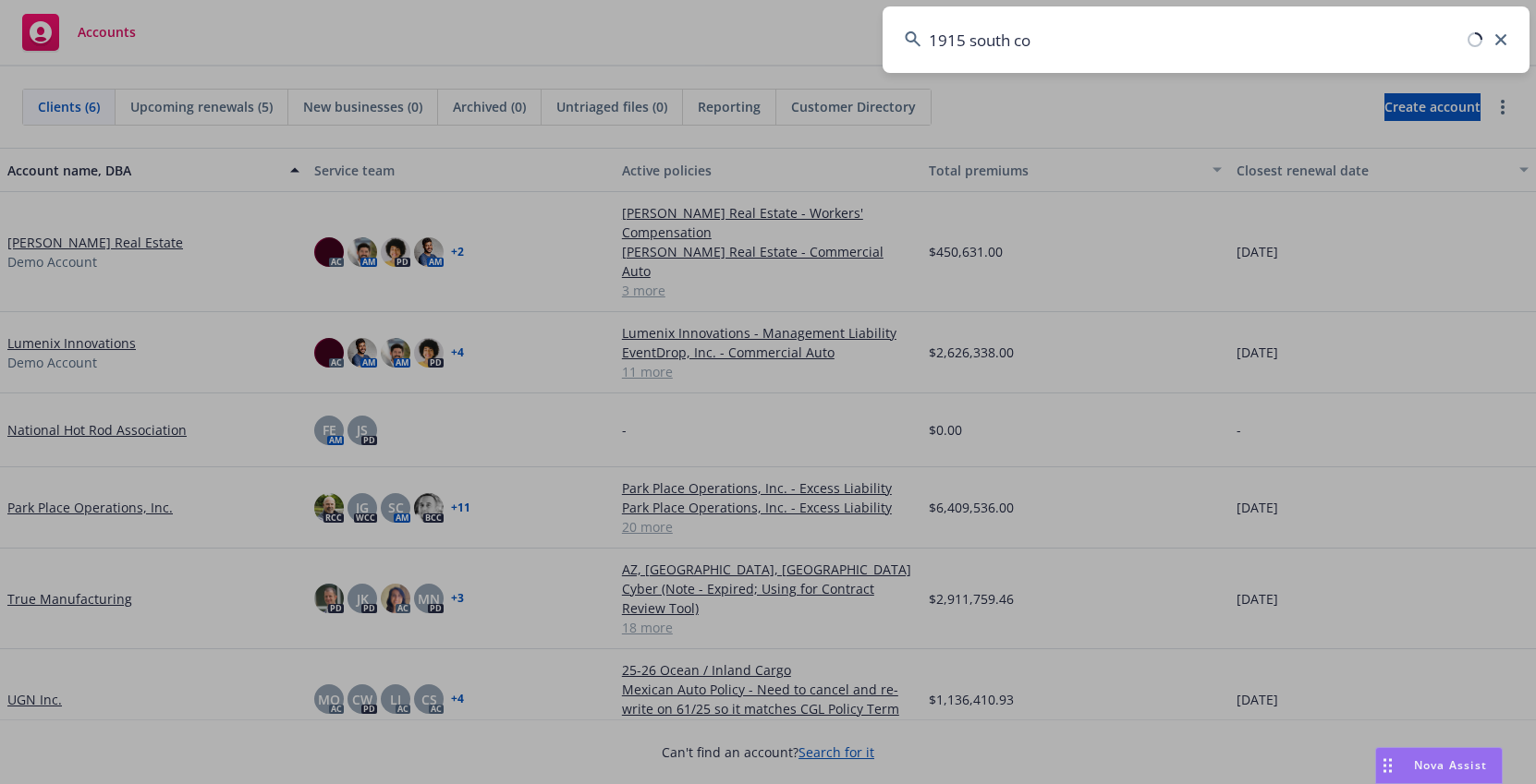
type input "1915 south co"
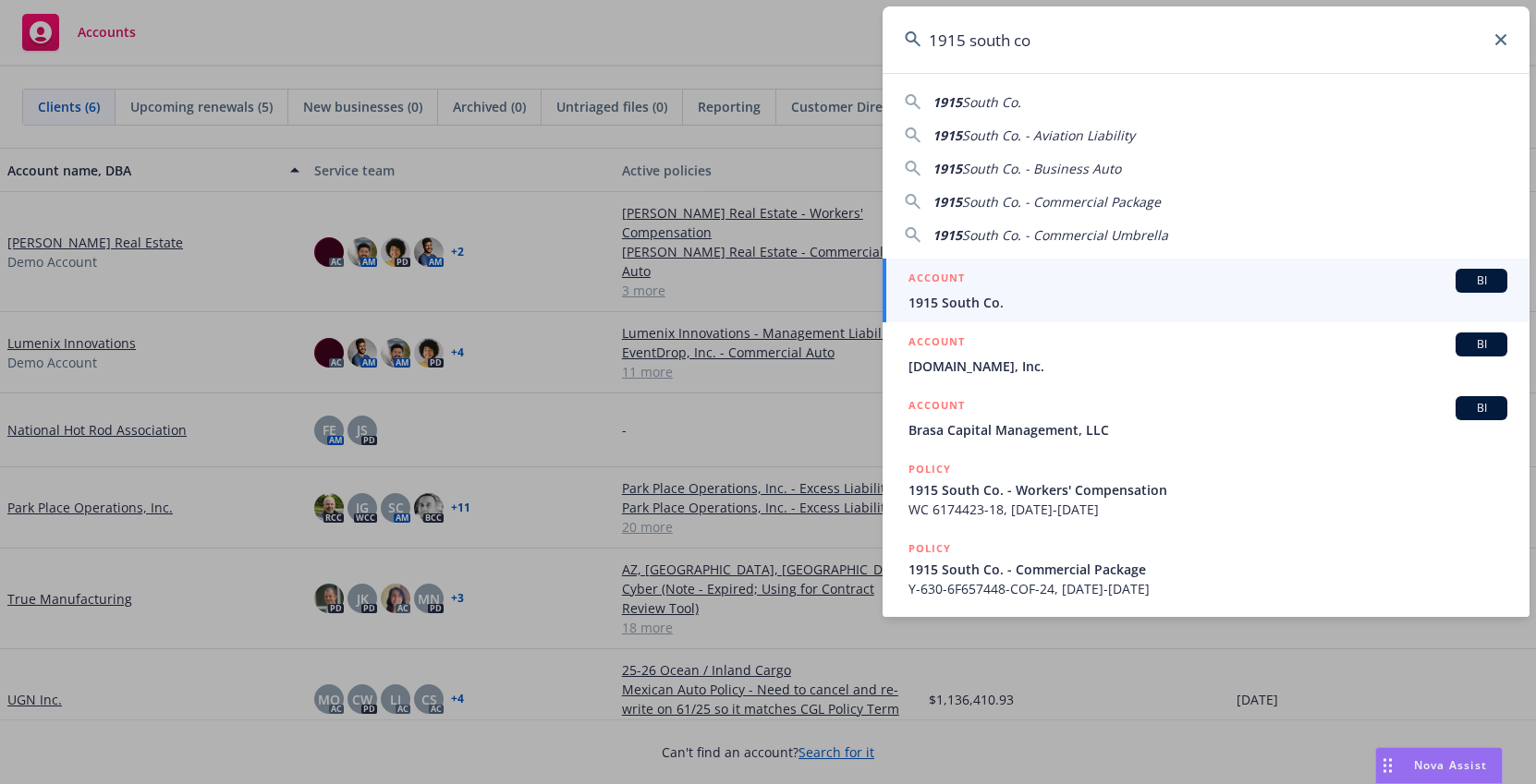
click at [1280, 283] on div "ACCOUNT BI" at bounding box center [1208, 281] width 599 height 24
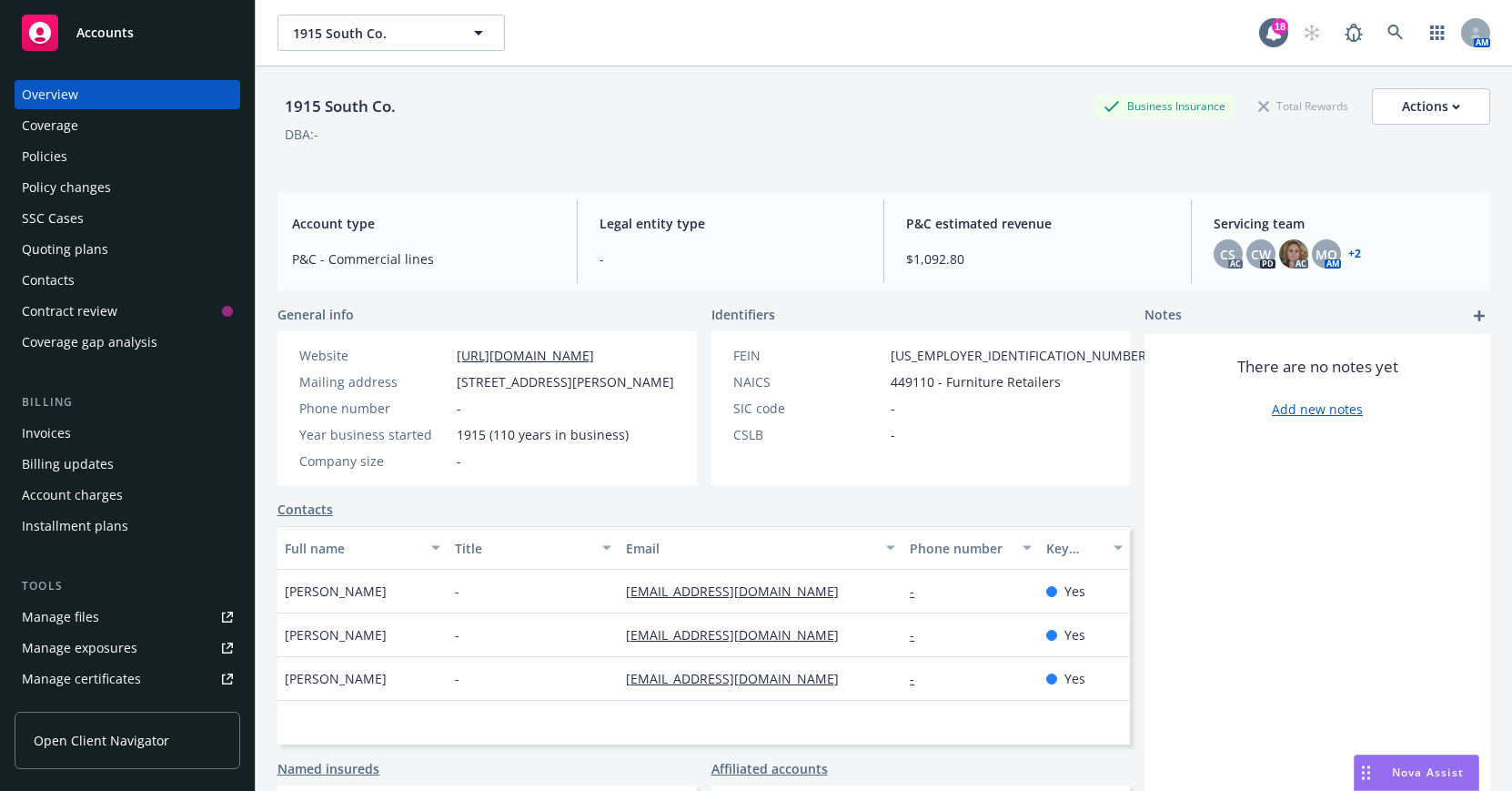
click at [116, 153] on div "Policies" at bounding box center [127, 156] width 211 height 29
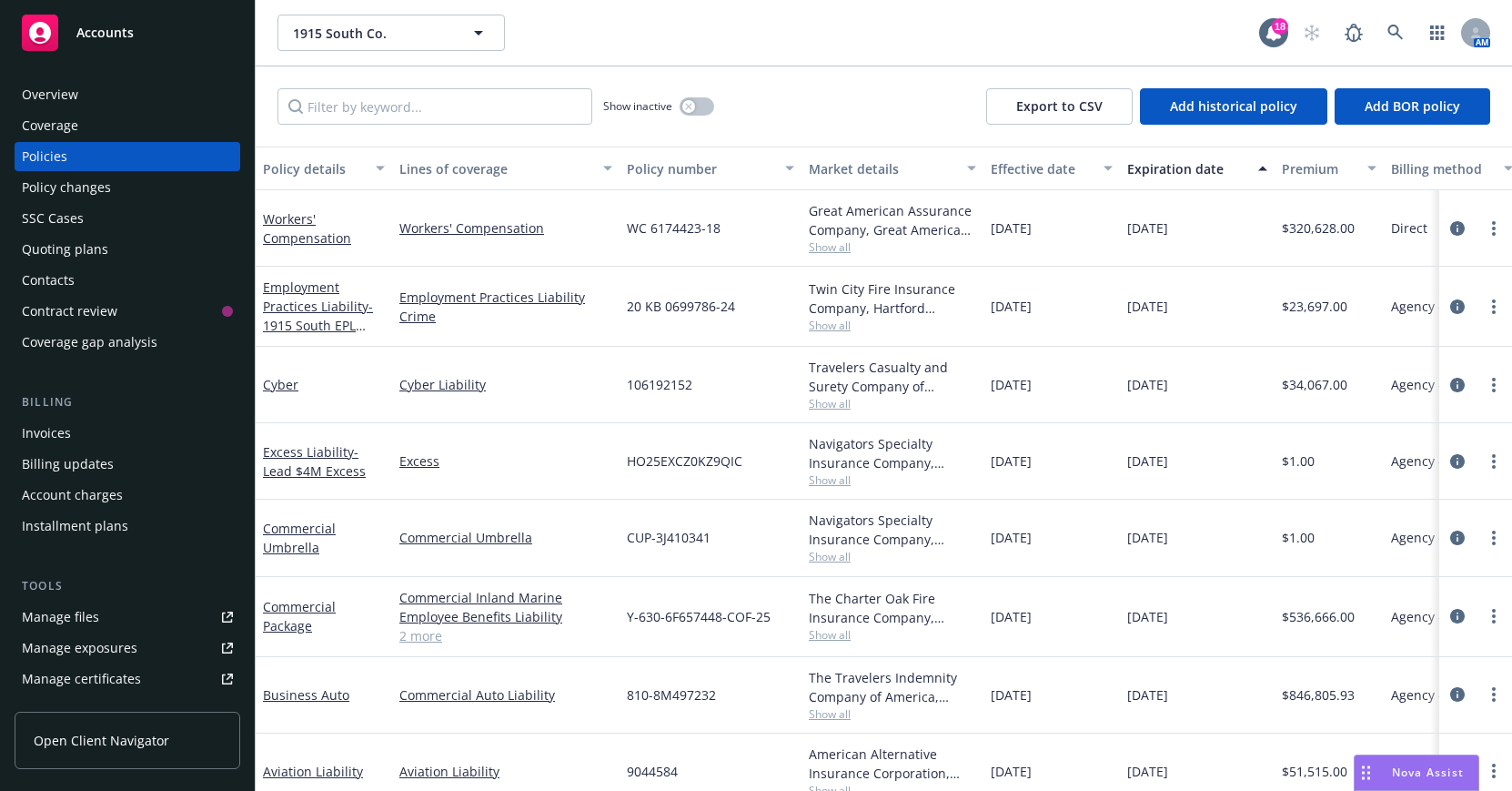
scroll to position [33, 0]
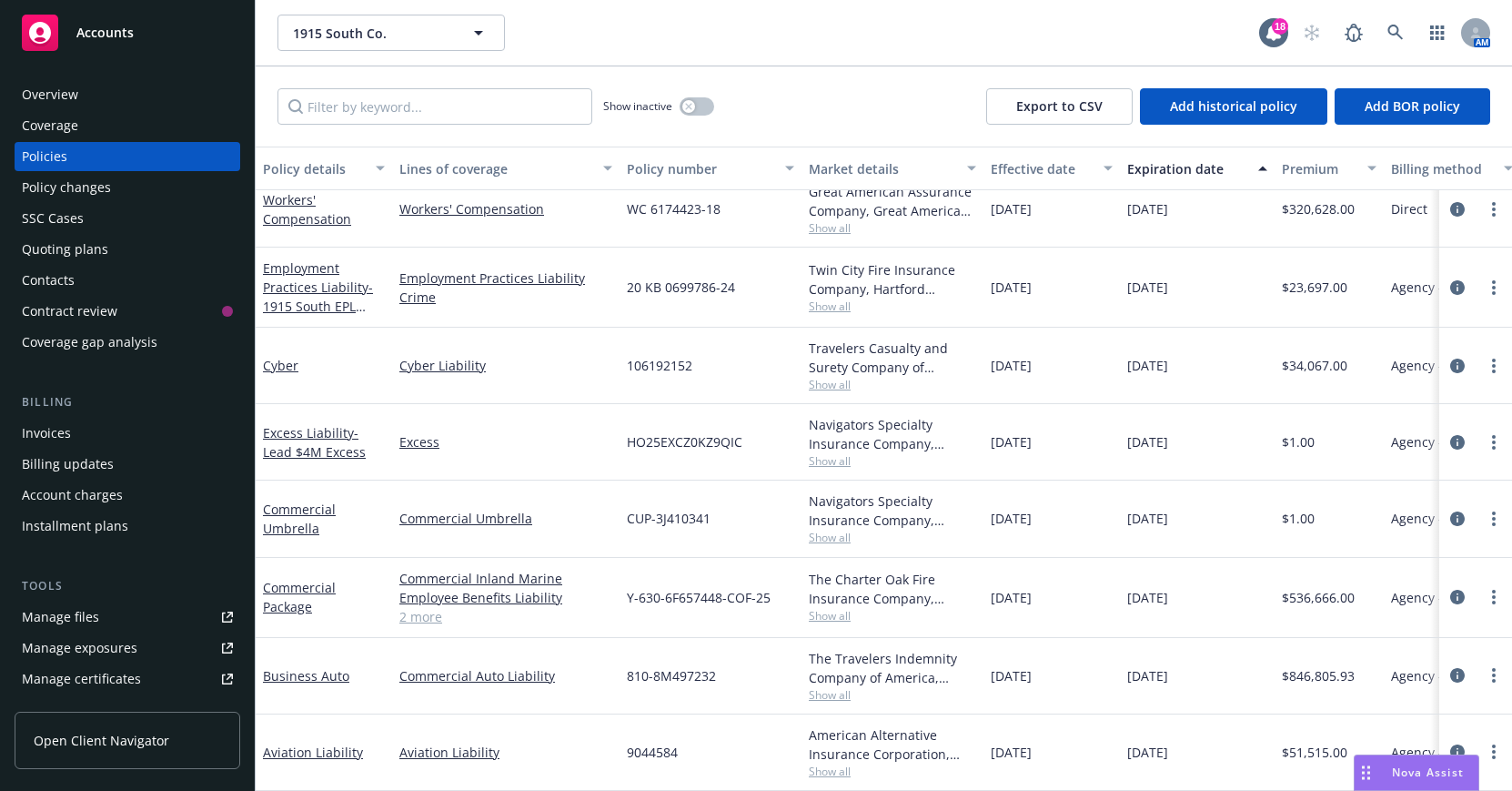
click at [422, 607] on link "2 more" at bounding box center [506, 616] width 213 height 19
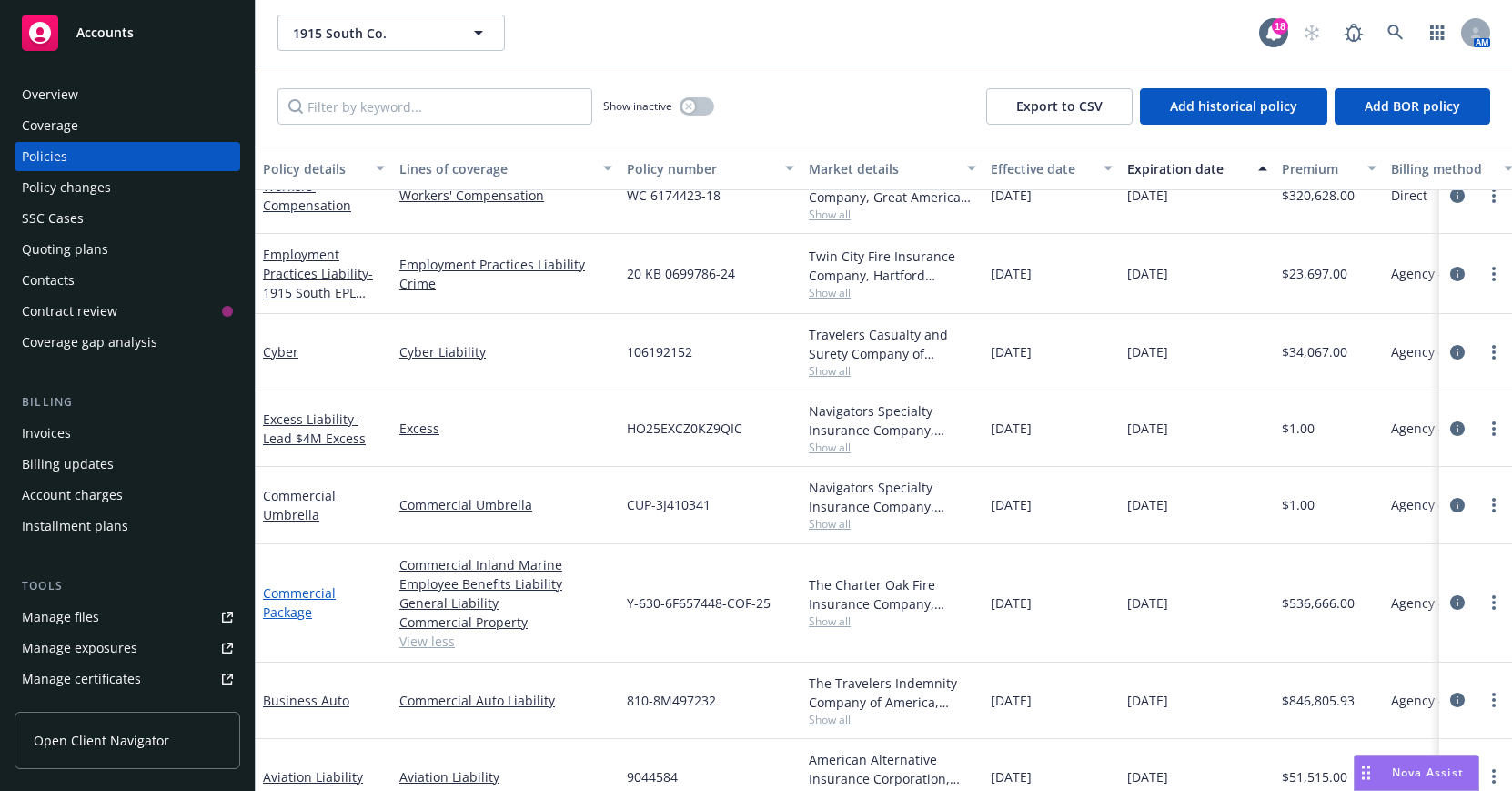
click at [294, 597] on link "Commercial Package" at bounding box center [299, 602] width 73 height 37
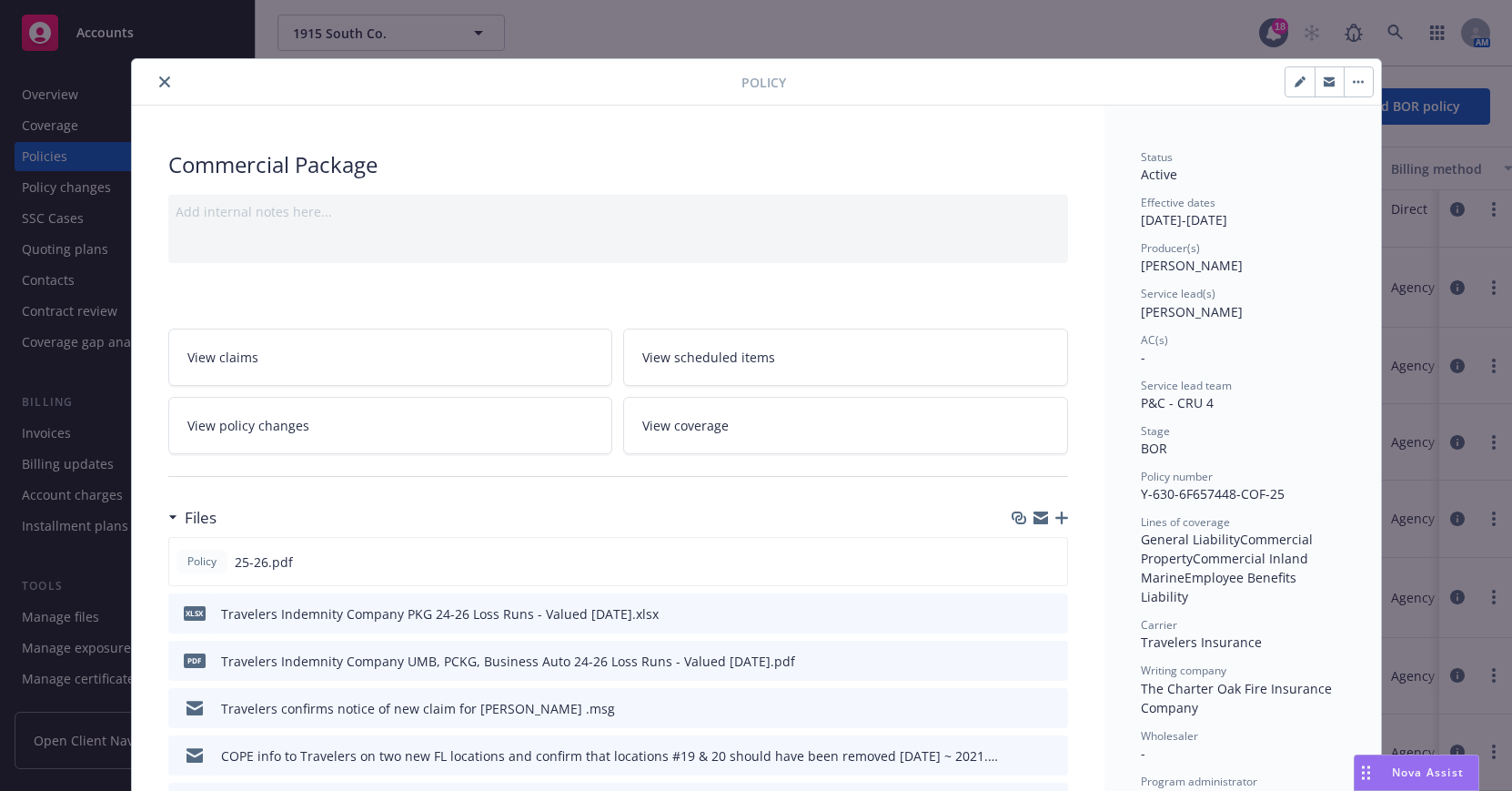
scroll to position [91, 0]
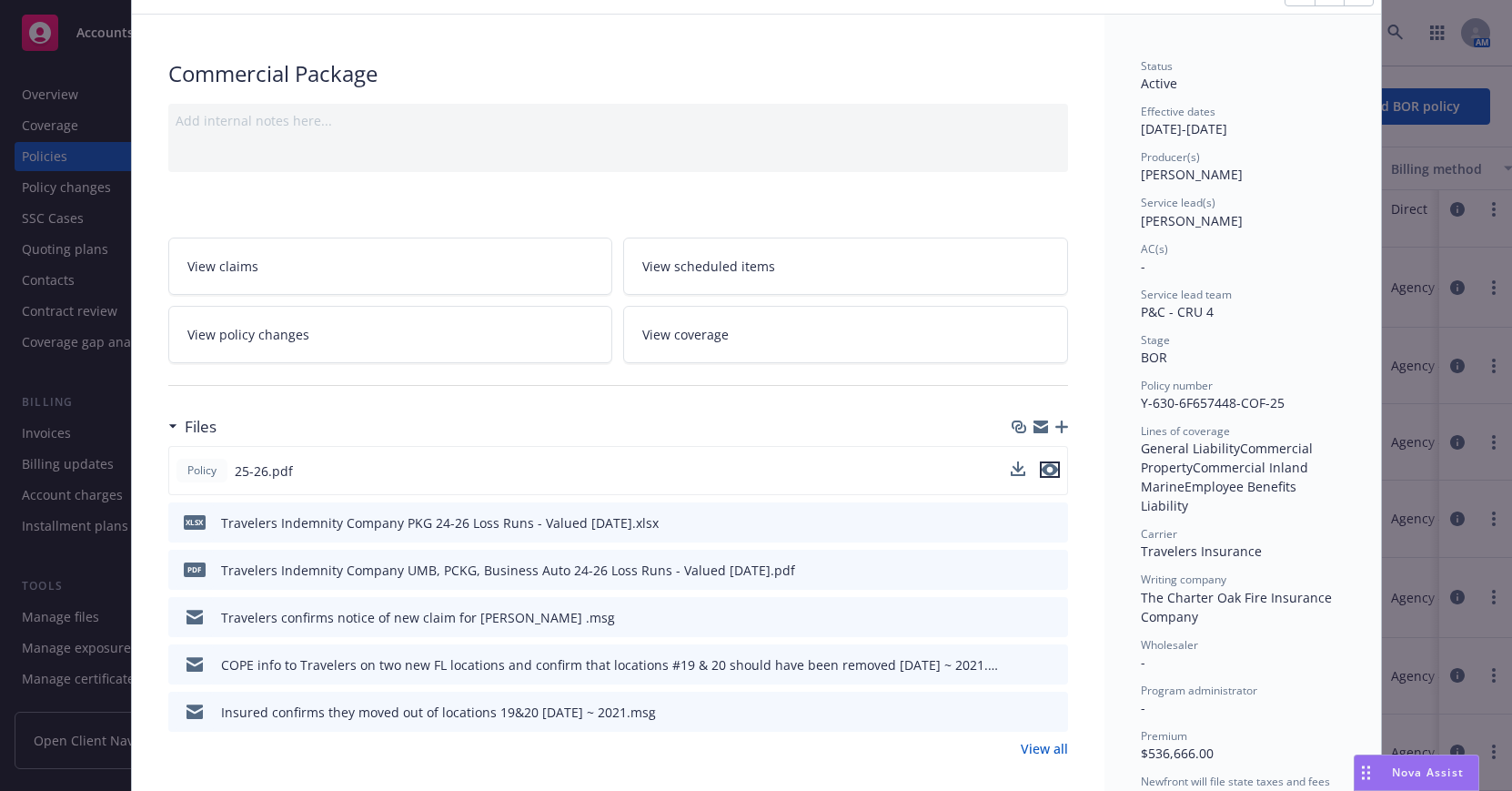
click at [1043, 471] on icon "preview file" at bounding box center [1050, 469] width 16 height 12
